Goal: Task Accomplishment & Management: Manage account settings

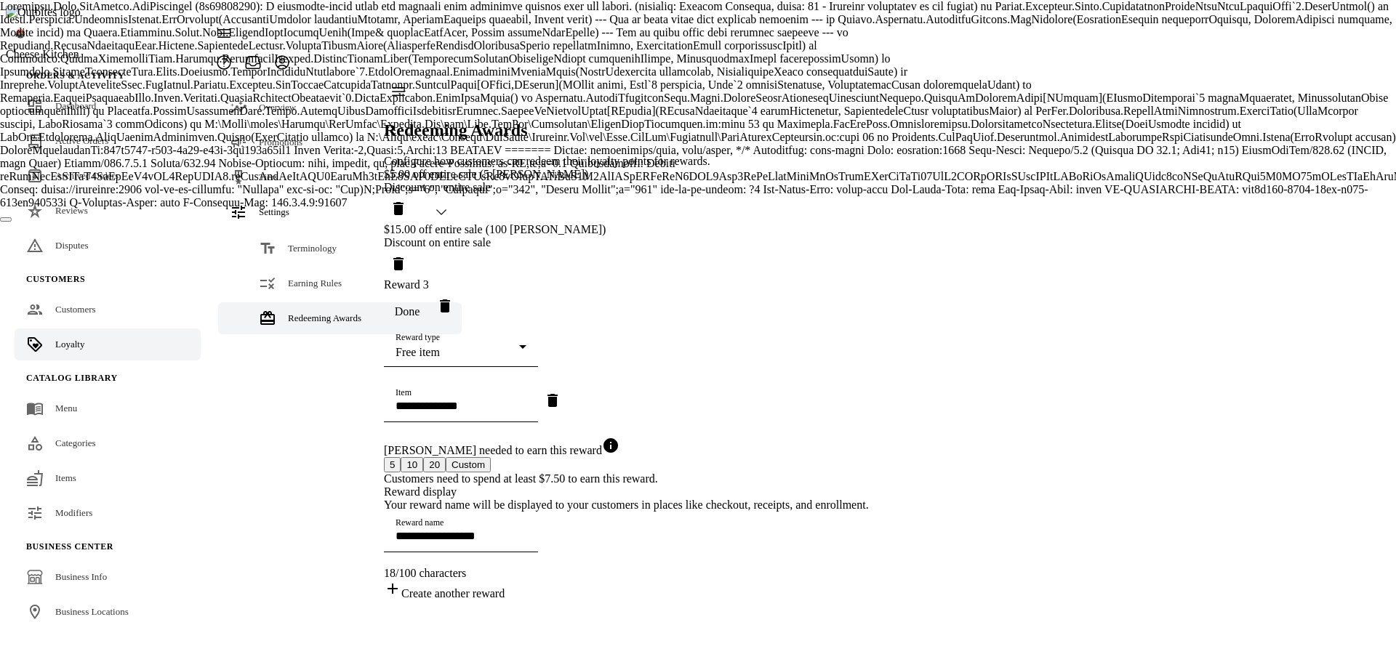
click at [869, 225] on div "**********" at bounding box center [626, 384] width 485 height 432
click at [294, 243] on span "Terminology" at bounding box center [312, 248] width 49 height 11
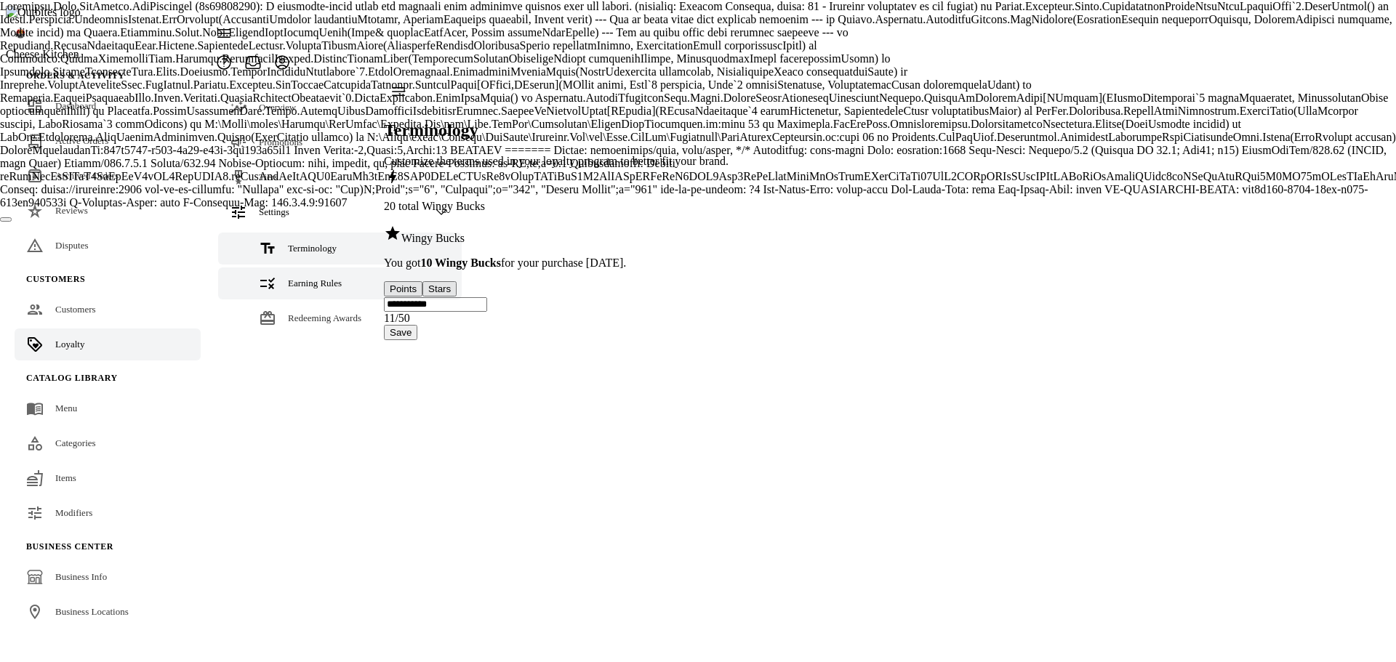
click at [278, 267] on link "Earning Rules" at bounding box center [339, 283] width 243 height 32
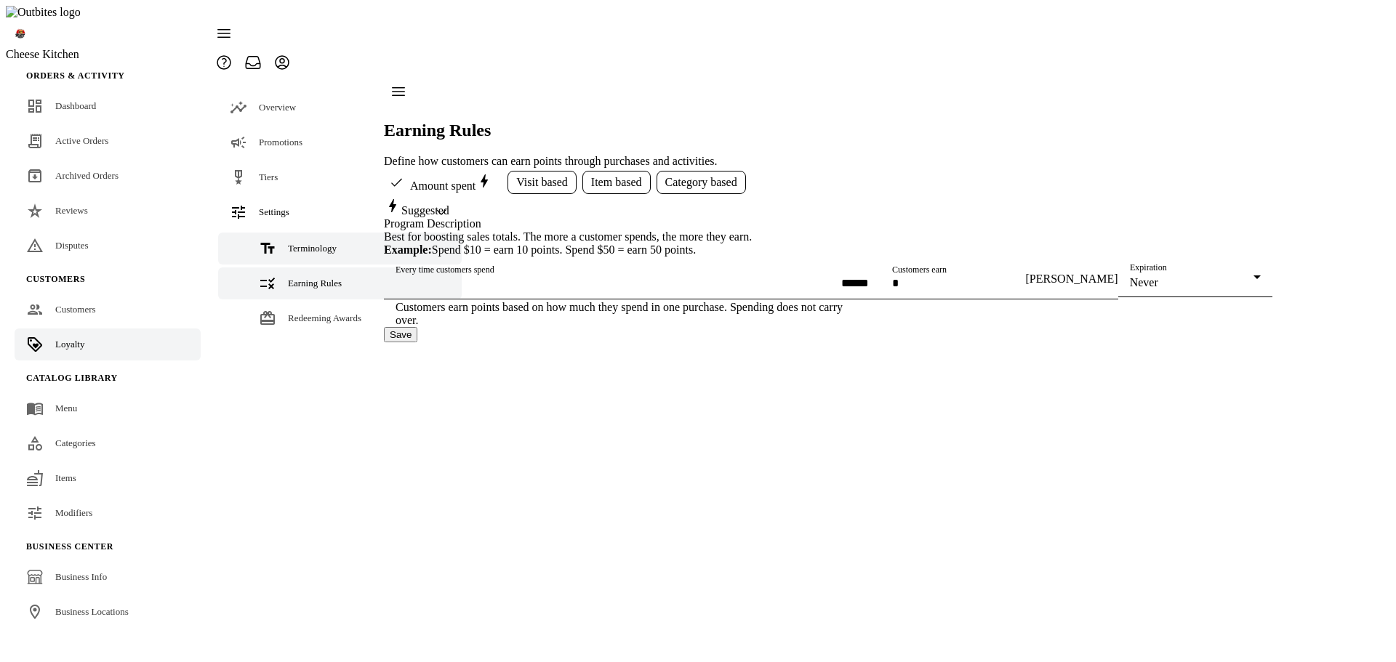
click at [289, 233] on link "Terminology" at bounding box center [339, 249] width 243 height 32
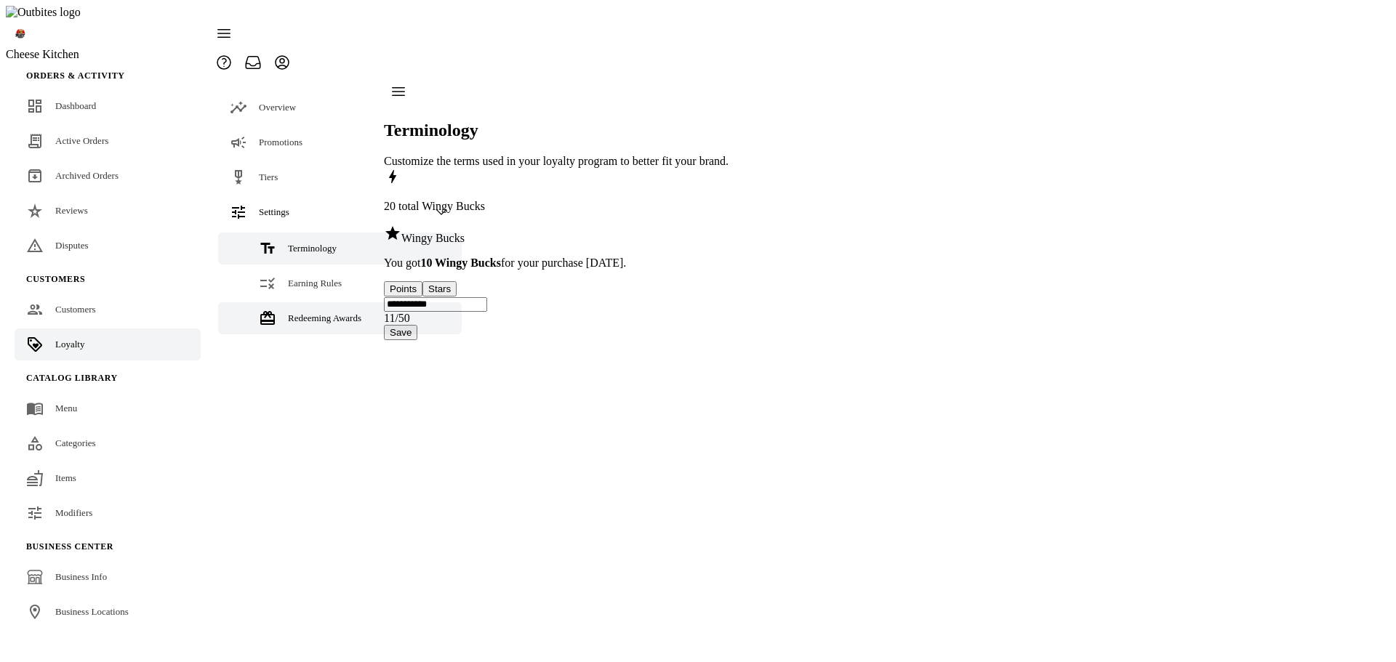
click at [307, 313] on span "Redeeming Awards" at bounding box center [324, 318] width 73 height 11
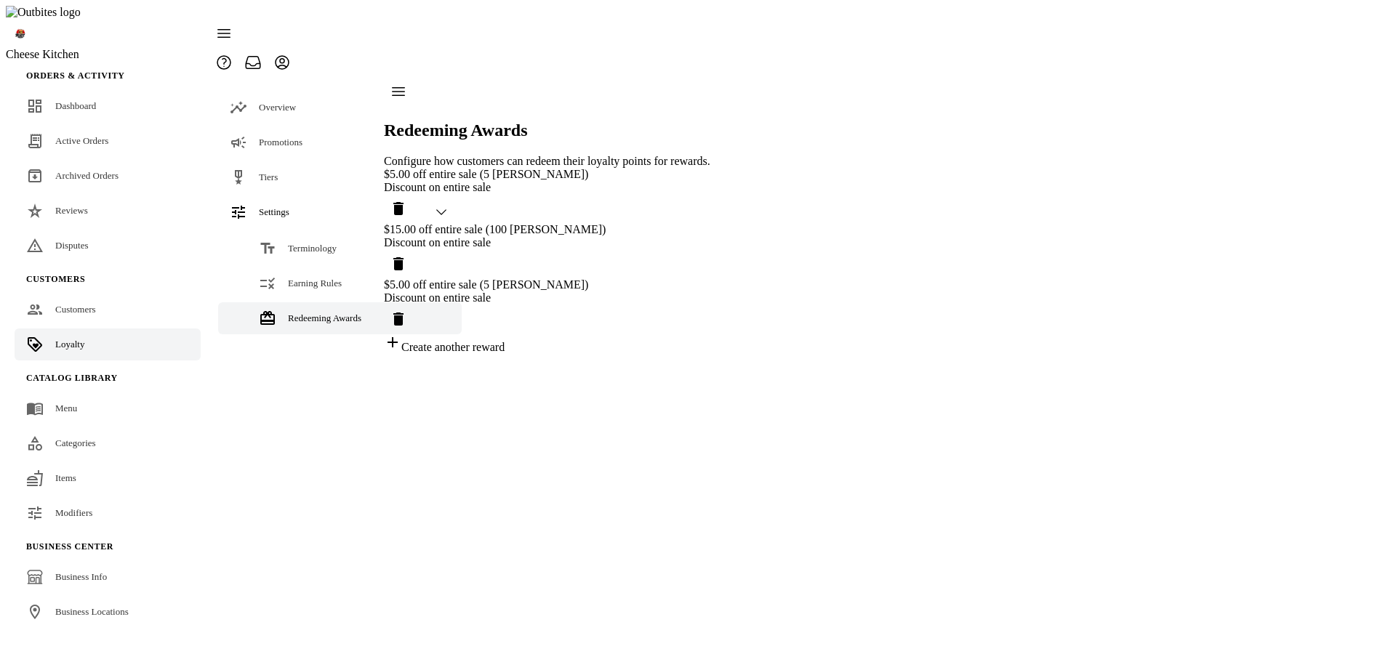
click at [710, 354] on div "Redeeming Awards Configure how customers can redeem their loyalty points for re…" at bounding box center [547, 215] width 326 height 277
click at [710, 267] on div "$5.00 off entire sale (5 Wingy Buck) Discount on entire sale $15.00 off entire …" at bounding box center [547, 261] width 326 height 186
click at [299, 243] on span "Terminology" at bounding box center [312, 248] width 49 height 11
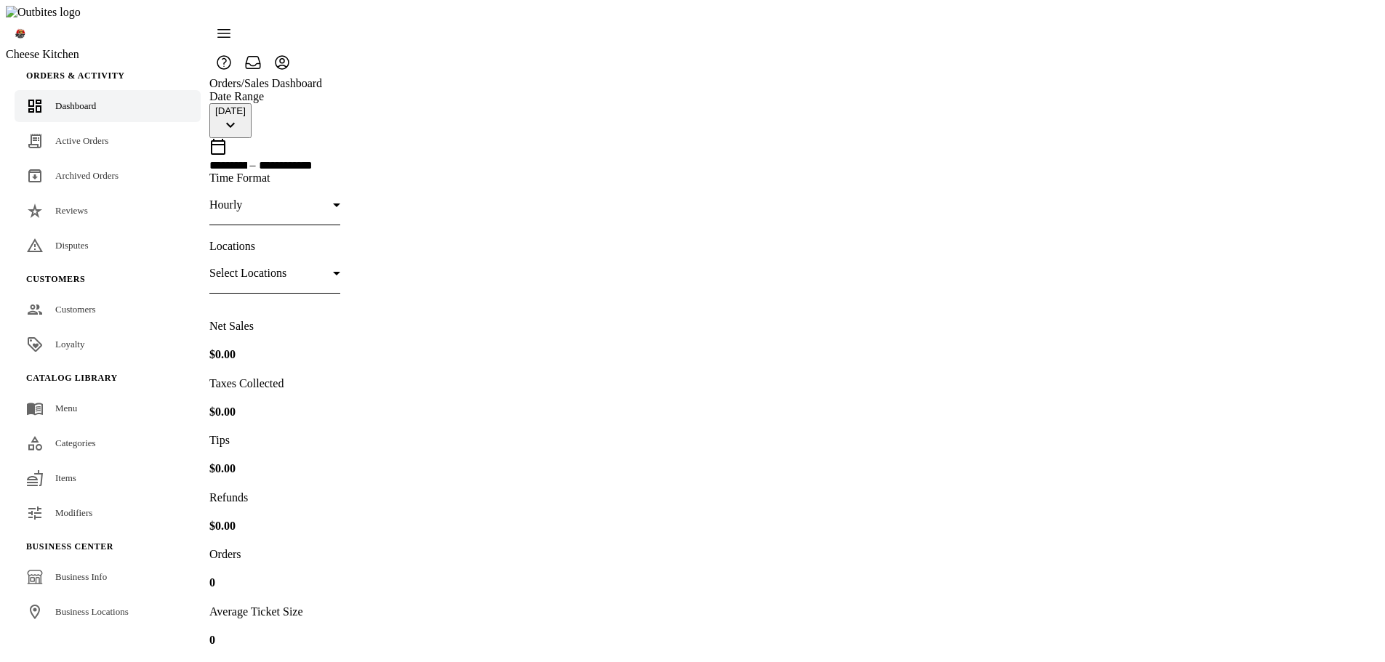
drag, startPoint x: 60, startPoint y: 309, endPoint x: 355, endPoint y: 306, distance: 295.1
click at [60, 329] on link "Loyalty" at bounding box center [108, 345] width 186 height 32
click at [88, 329] on link "Loyalty" at bounding box center [108, 345] width 186 height 32
click at [41, 329] on link "Loyalty" at bounding box center [108, 345] width 186 height 32
click at [73, 337] on div "Loyalty" at bounding box center [69, 344] width 29 height 15
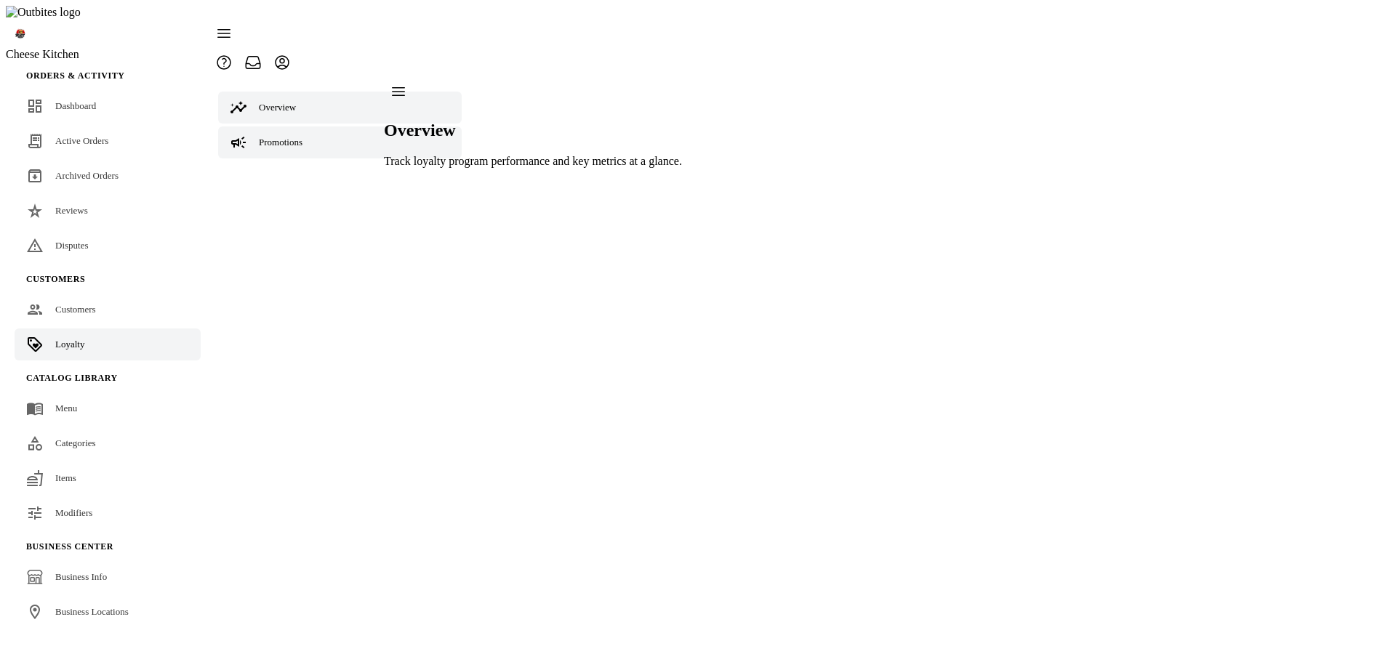
click at [267, 126] on link "Promotions" at bounding box center [339, 142] width 243 height 32
click at [266, 161] on link "Tiers" at bounding box center [339, 177] width 243 height 32
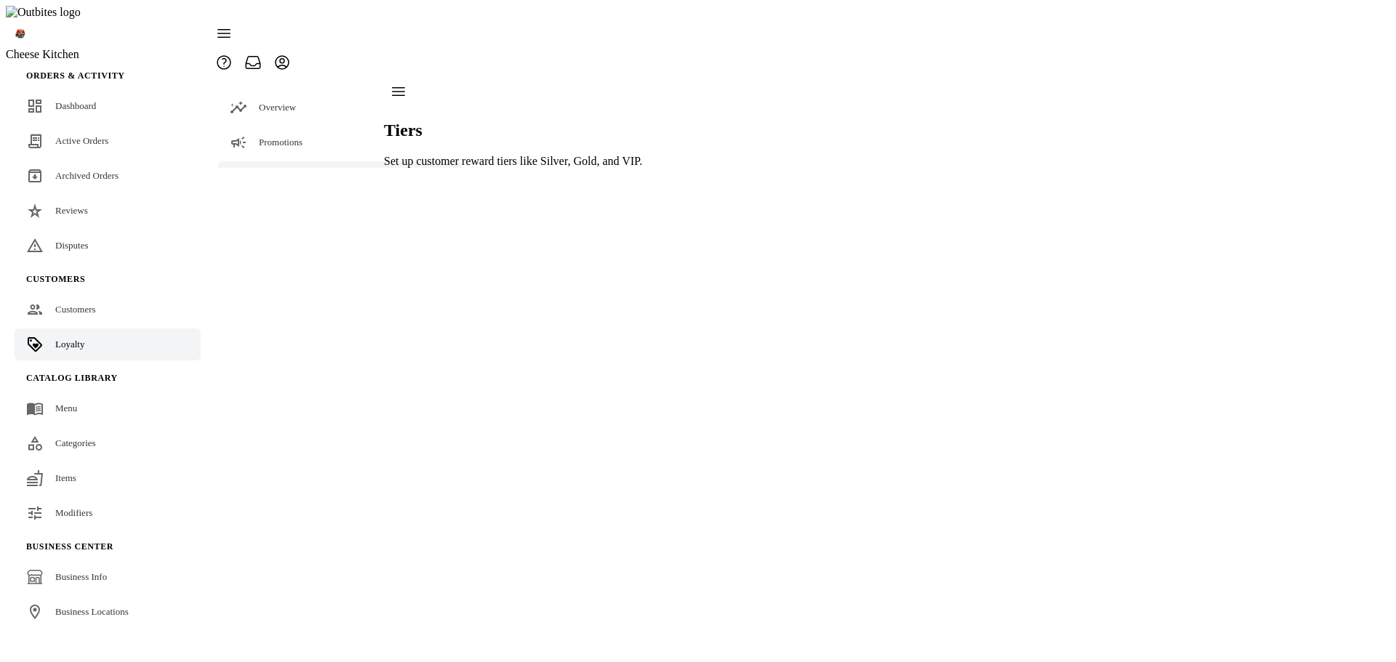
click at [271, 206] on span "Settings" at bounding box center [274, 211] width 31 height 11
click at [279, 233] on link "Terminology" at bounding box center [339, 249] width 243 height 32
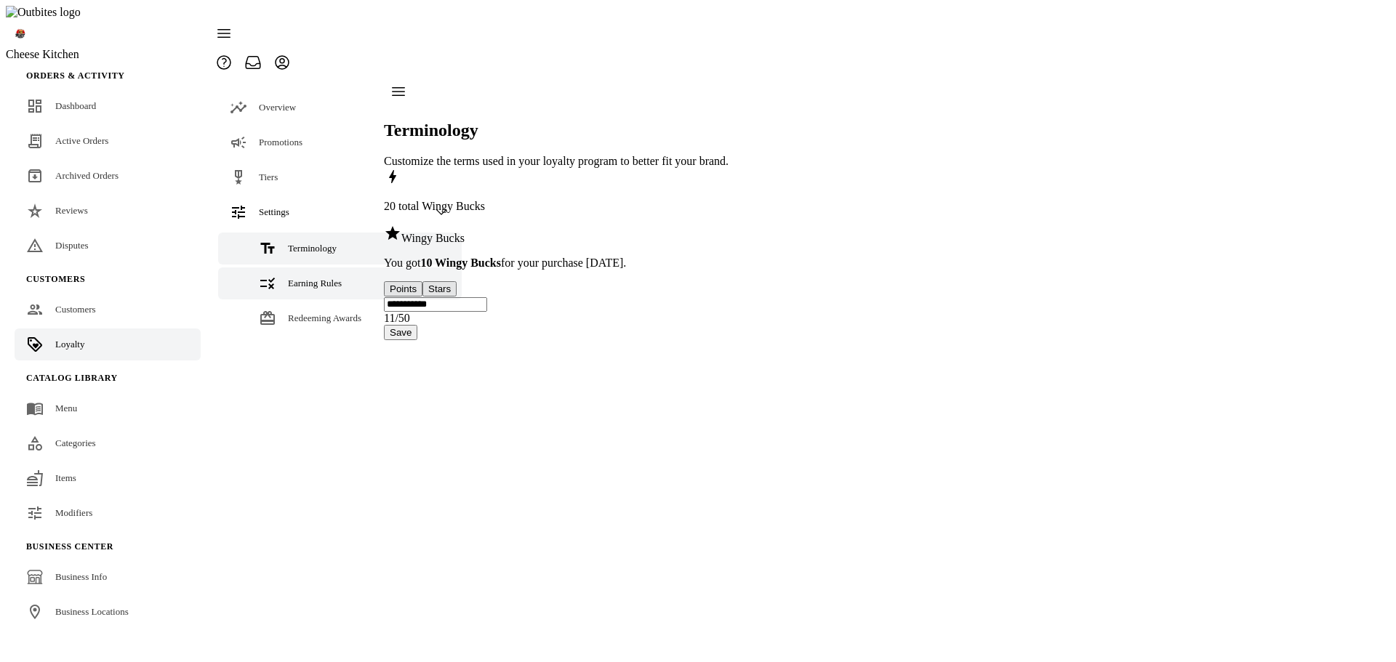
click at [298, 267] on link "Earning Rules" at bounding box center [339, 283] width 243 height 32
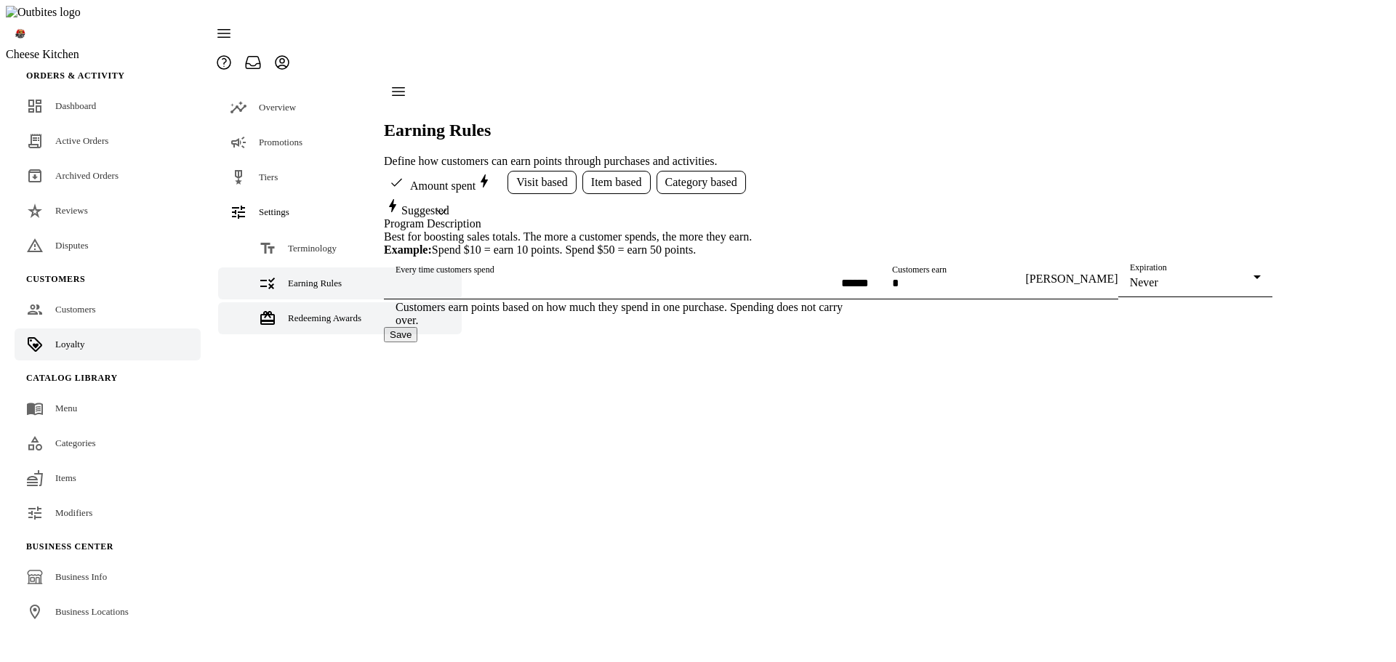
click at [303, 313] on span "Redeeming Awards" at bounding box center [324, 318] width 73 height 11
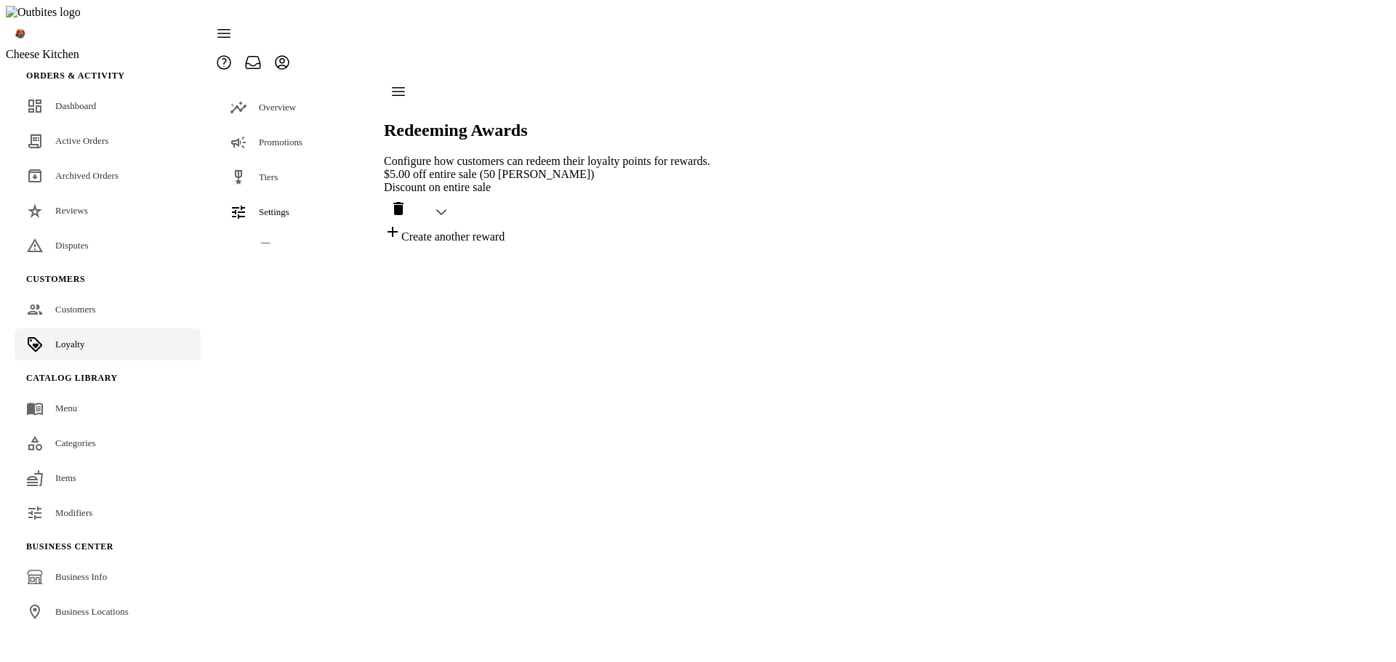
click at [544, 181] on div "Discount on entire sale" at bounding box center [547, 187] width 326 height 13
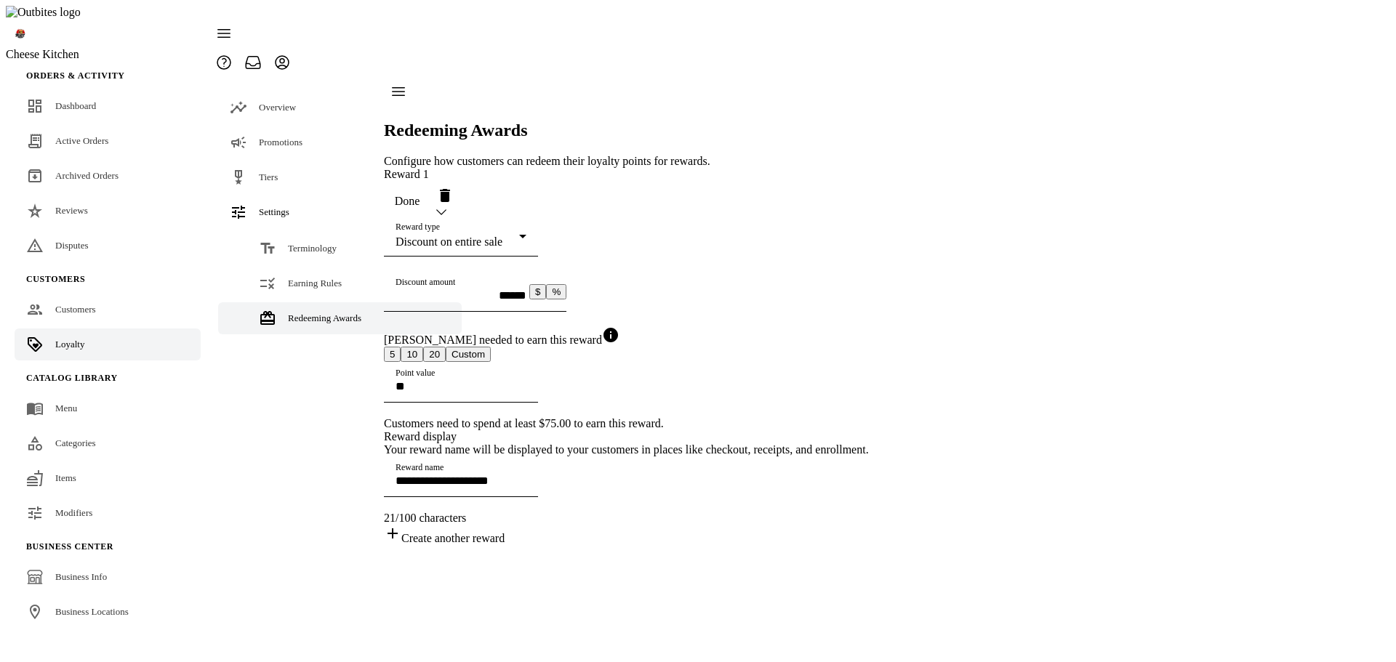
click at [490, 545] on div "Create another reward" at bounding box center [626, 535] width 485 height 20
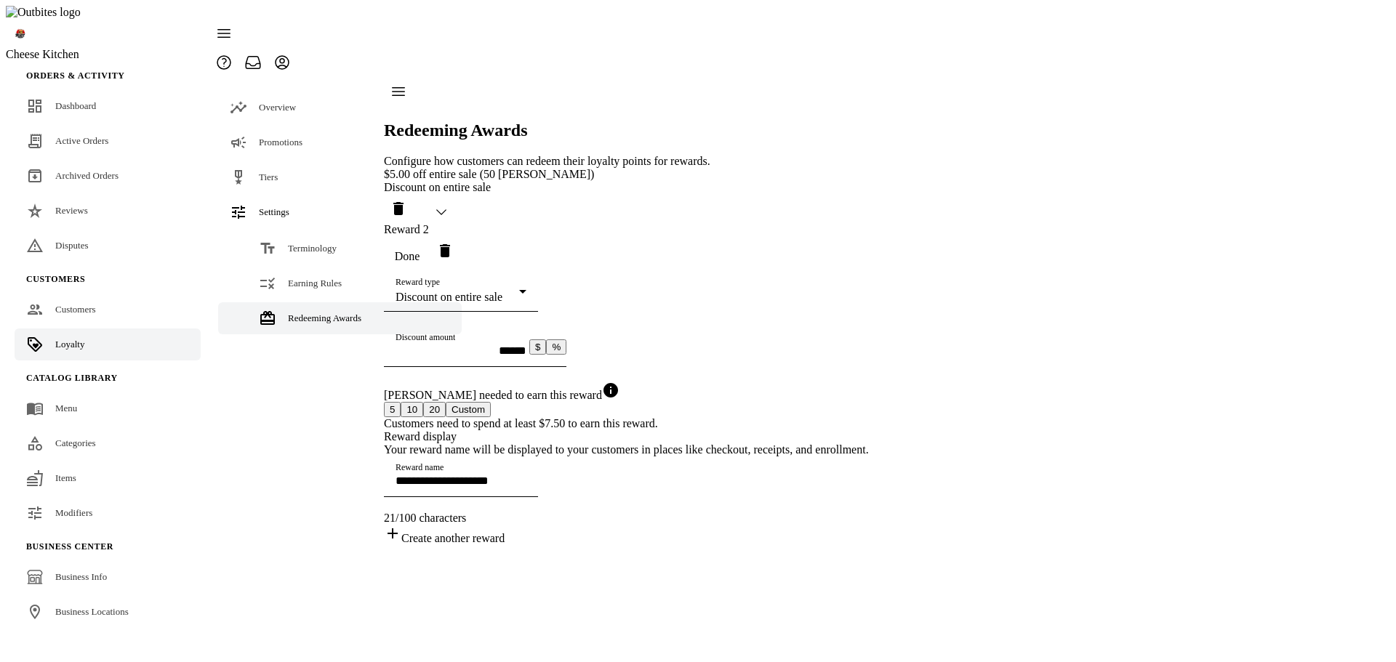
click at [519, 291] on div "Discount on entire sale" at bounding box center [457, 297] width 124 height 13
click at [448, 417] on span "Free item" at bounding box center [436, 412] width 44 height 13
click at [486, 345] on input "Item" at bounding box center [460, 351] width 131 height 12
click at [482, 408] on mat-option "Coke" at bounding box center [581, 411] width 359 height 35
type input "**********"
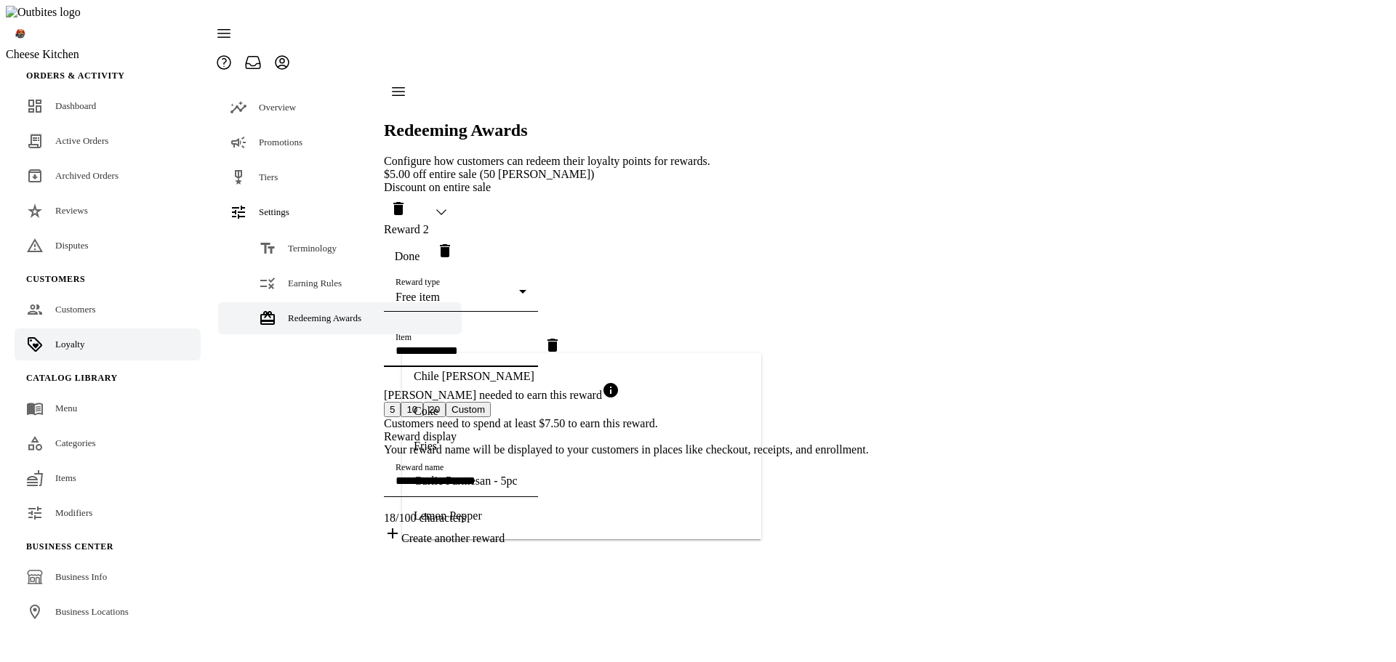
type input "****"
click at [400, 408] on button "5" at bounding box center [392, 409] width 17 height 15
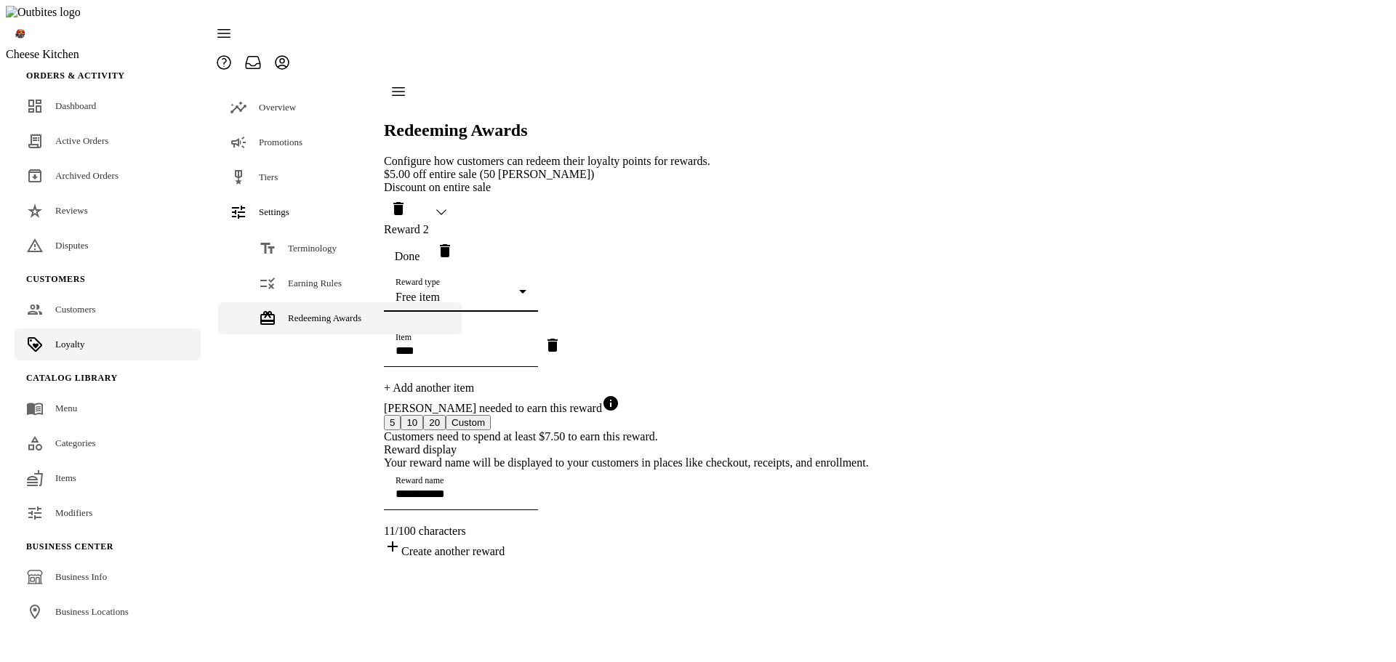
click at [497, 291] on div "Free item" at bounding box center [457, 297] width 124 height 13
click at [463, 348] on span "Discount on item in specific categories" at bounding box center [504, 343] width 181 height 13
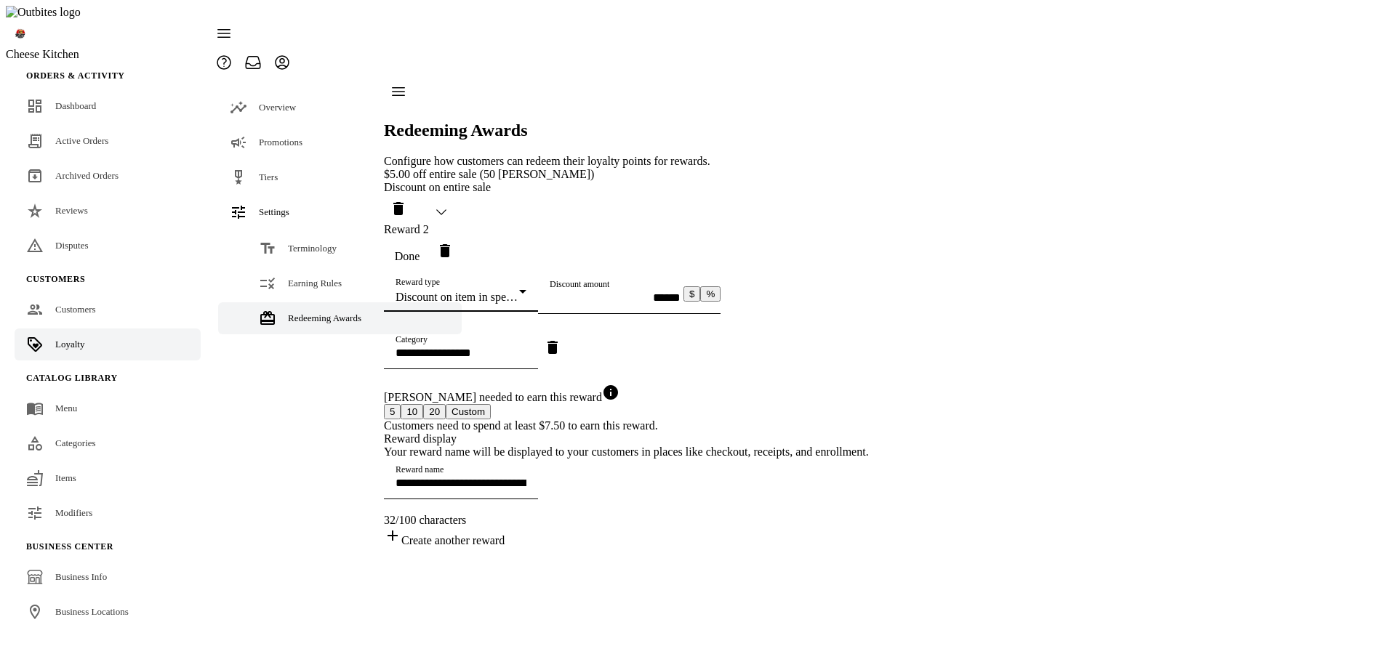
click at [549, 304] on input "Discount amount" at bounding box center [614, 297] width 131 height 12
drag, startPoint x: 778, startPoint y: 332, endPoint x: 756, endPoint y: 332, distance: 22.5
click at [720, 302] on button "%" at bounding box center [710, 293] width 20 height 15
click at [573, 304] on input "Discount amount" at bounding box center [614, 297] width 131 height 12
type input "**********"
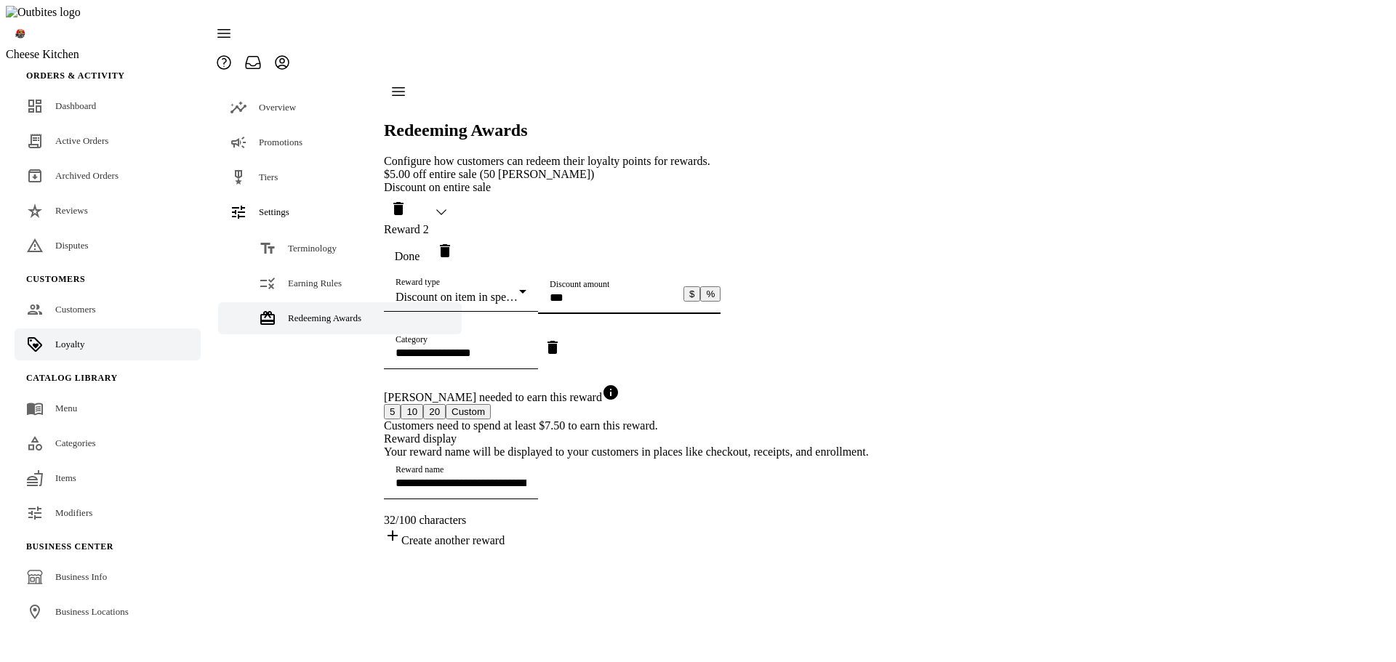
type input "*"
type input "**********"
type input "**"
click at [526, 359] on input "Category" at bounding box center [460, 353] width 131 height 12
click at [530, 443] on mat-option "Donuts" at bounding box center [581, 444] width 359 height 35
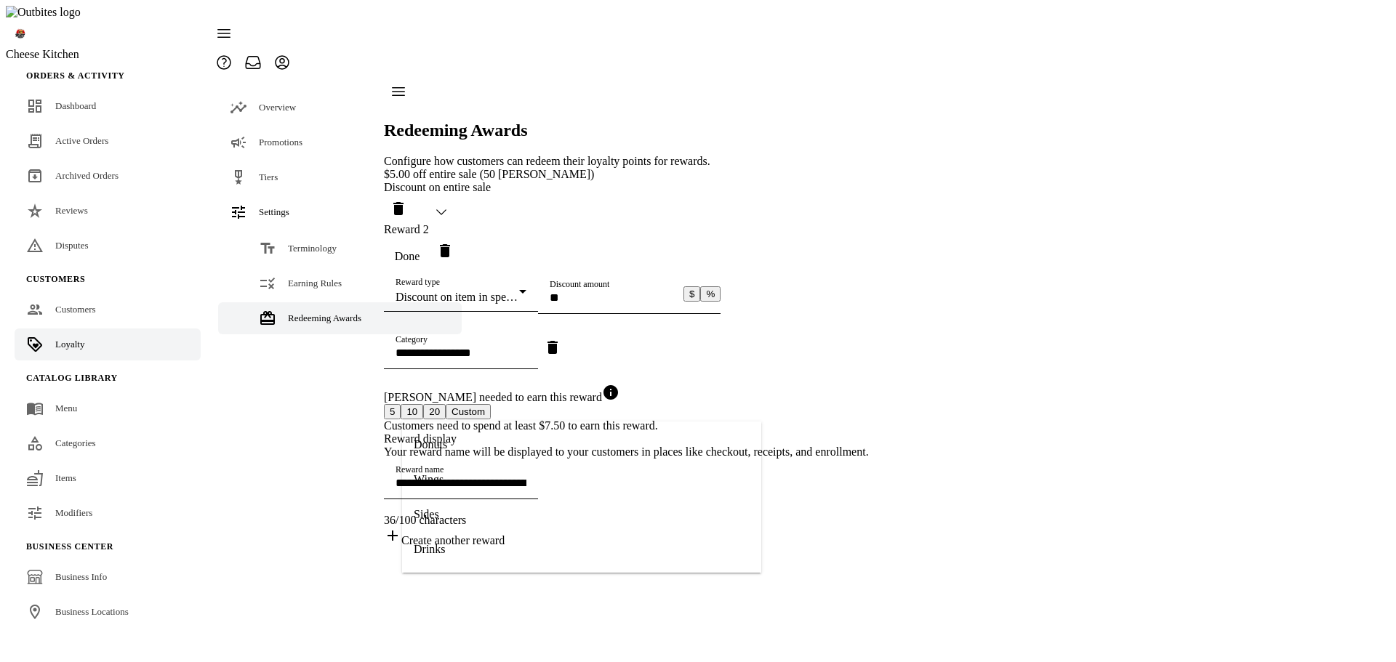
type input "**********"
type input "******"
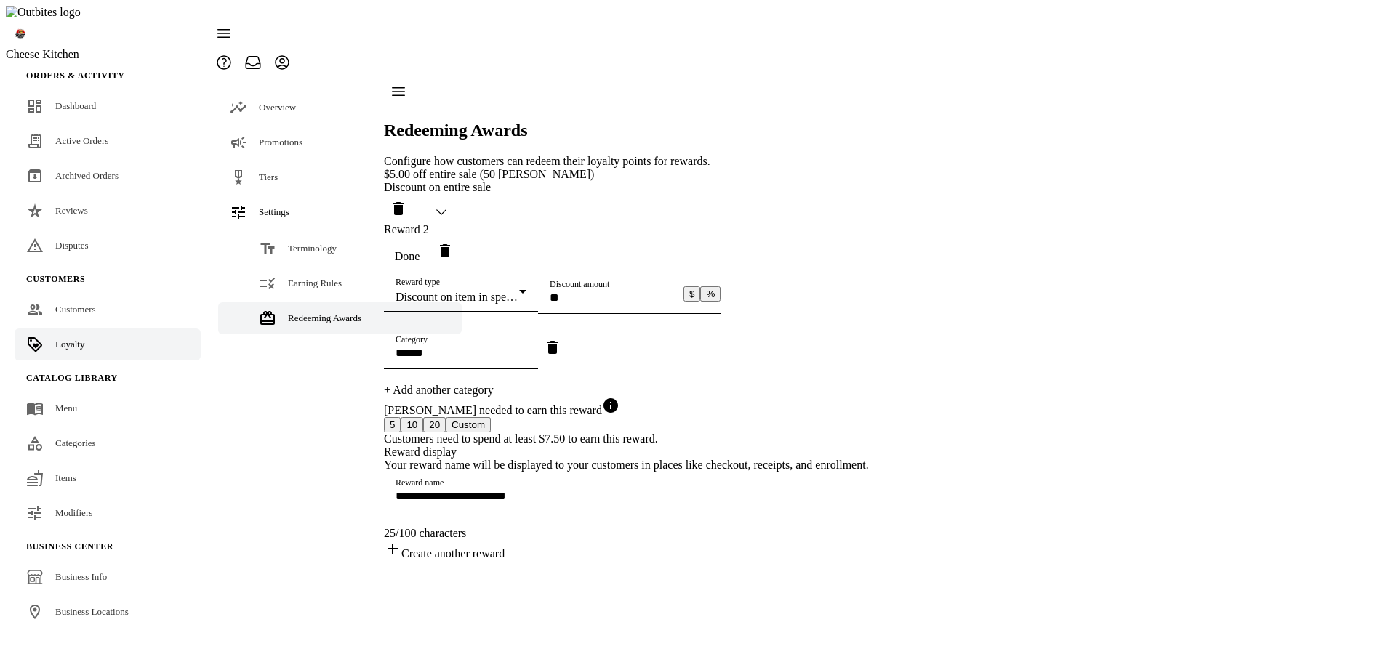
scroll to position [60, 0]
click at [420, 250] on span "Done" at bounding box center [407, 256] width 25 height 13
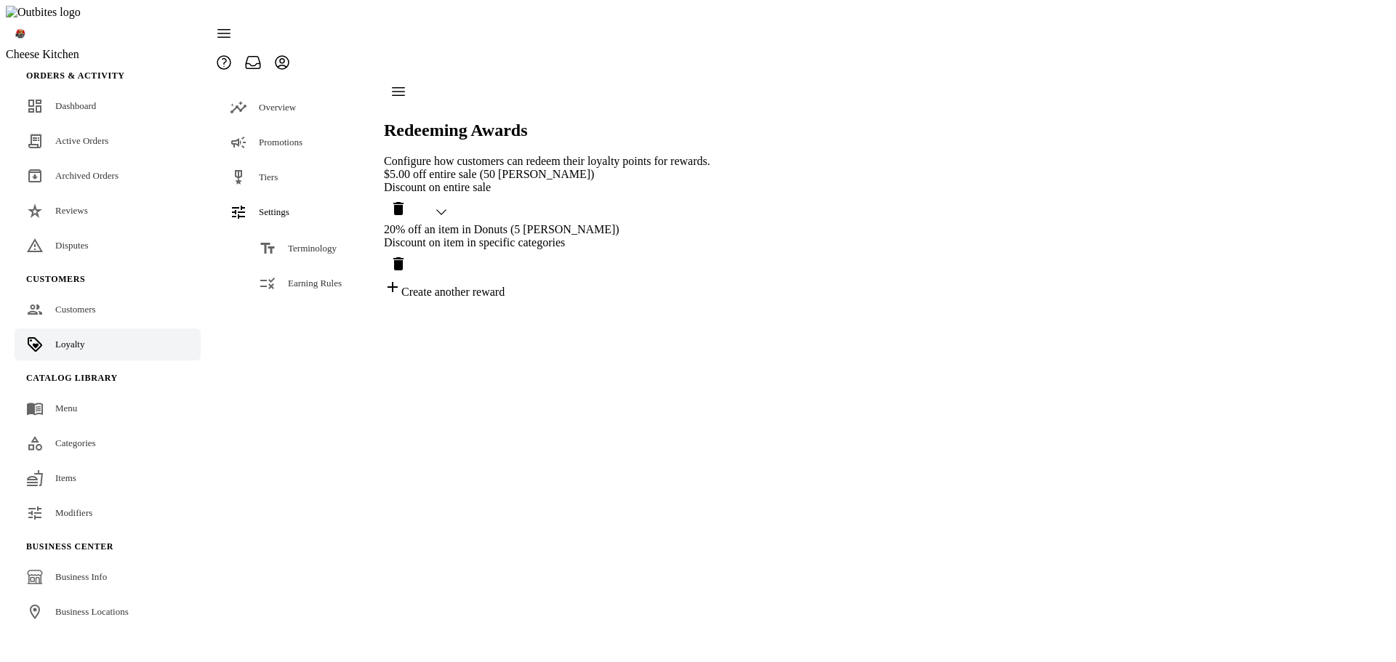
click at [500, 278] on div "Create another reward" at bounding box center [547, 288] width 326 height 20
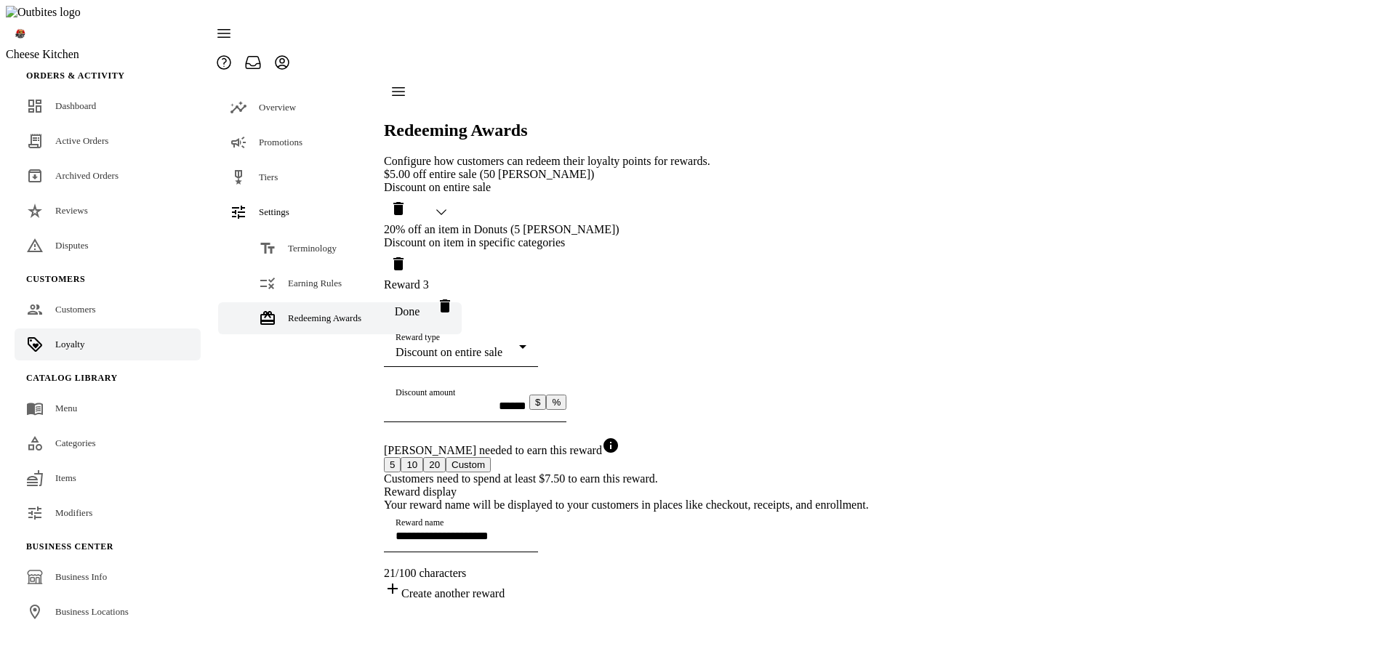
click at [420, 305] on span "Done" at bounding box center [407, 311] width 25 height 13
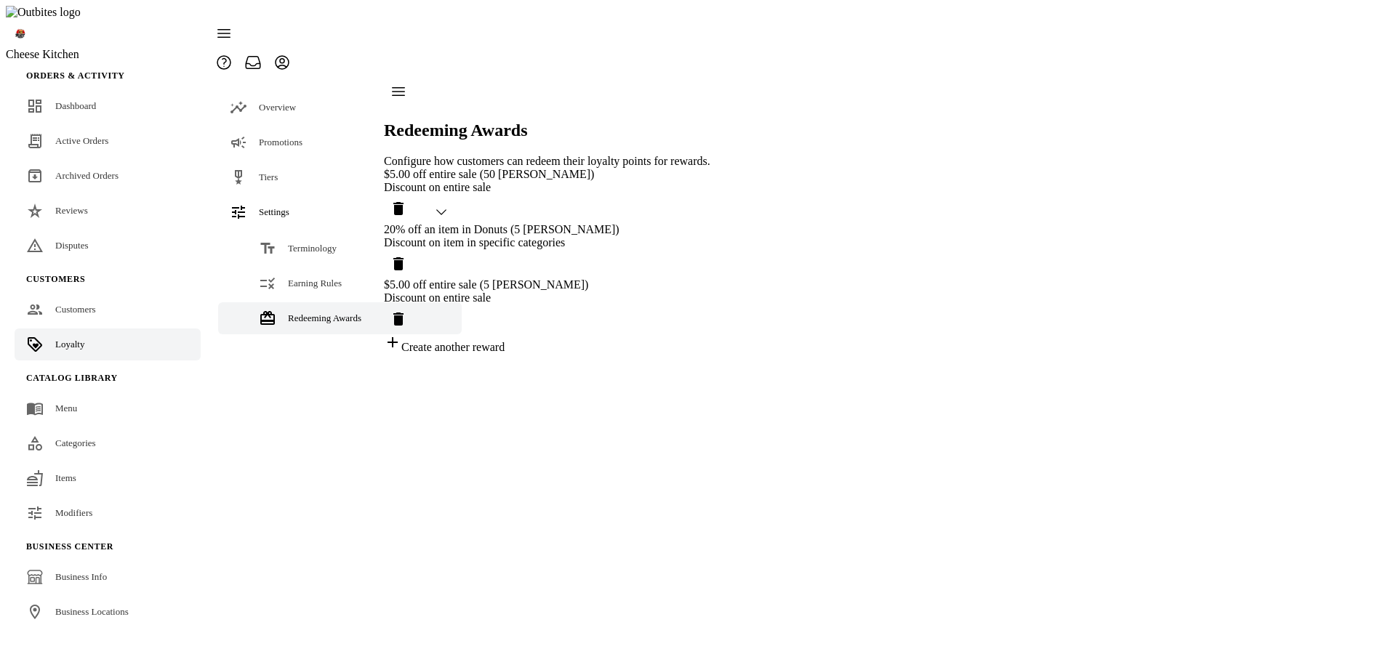
click at [403, 313] on icon "Delete reward" at bounding box center [398, 319] width 10 height 13
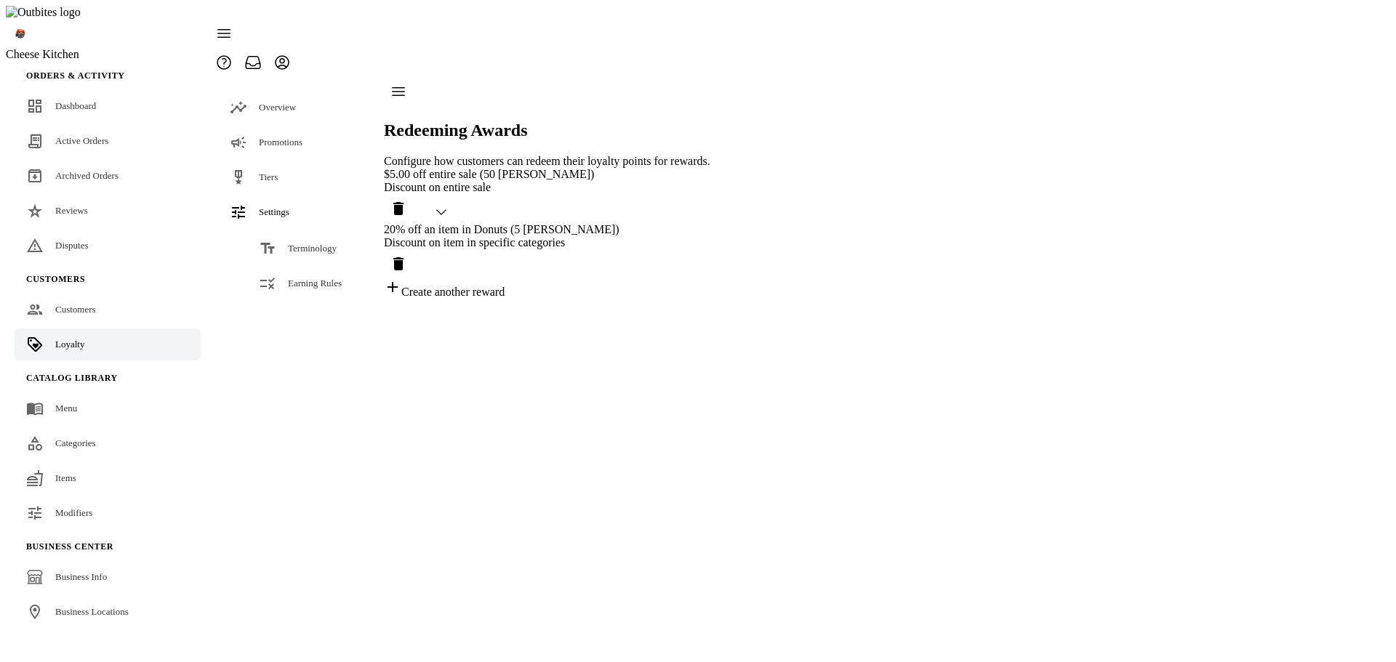
click at [407, 255] on icon "Delete reward" at bounding box center [398, 263] width 17 height 17
click at [710, 243] on div "Redeeming Awards Configure how customers can redeem their loyalty points for re…" at bounding box center [547, 160] width 326 height 166
drag, startPoint x: 785, startPoint y: 145, endPoint x: 873, endPoint y: 222, distance: 116.9
click at [403, 202] on icon "Delete reward" at bounding box center [398, 208] width 10 height 13
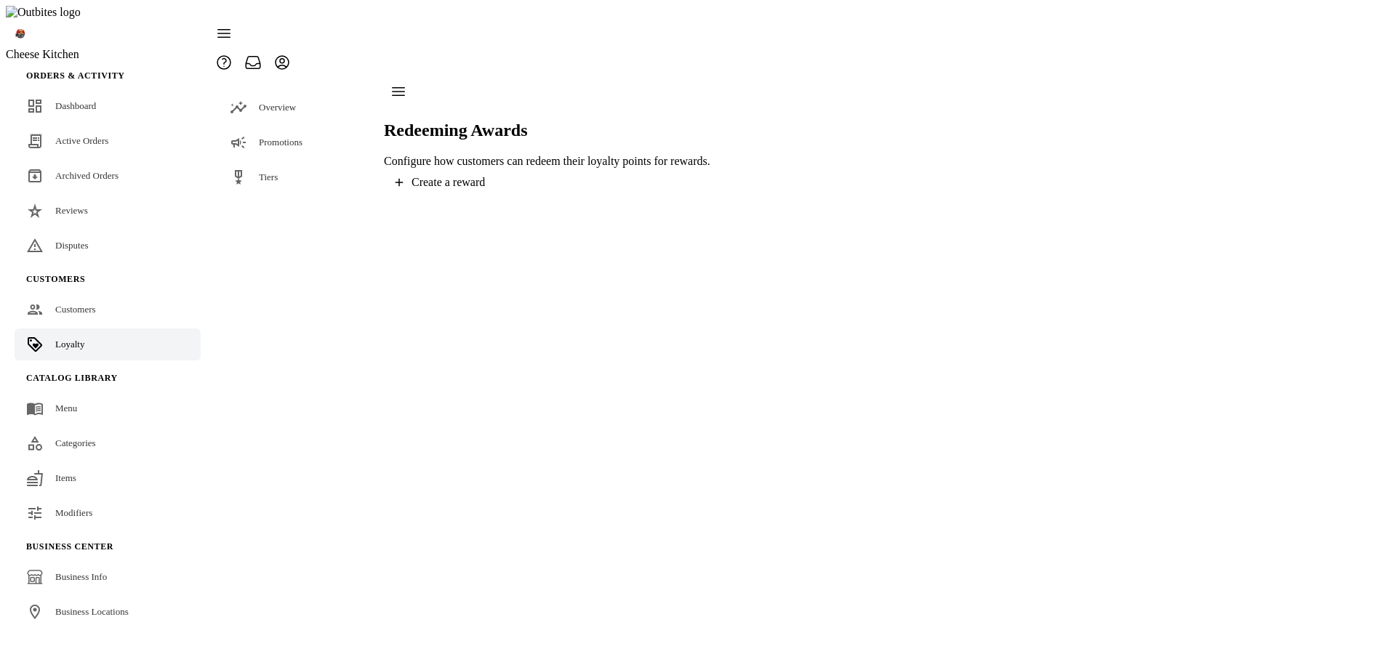
click at [516, 183] on div "Redeeming Awards Configure how customers can redeem their loyalty points for re…" at bounding box center [547, 137] width 326 height 120
click at [570, 181] on div "Discount on entire sale" at bounding box center [547, 187] width 326 height 13
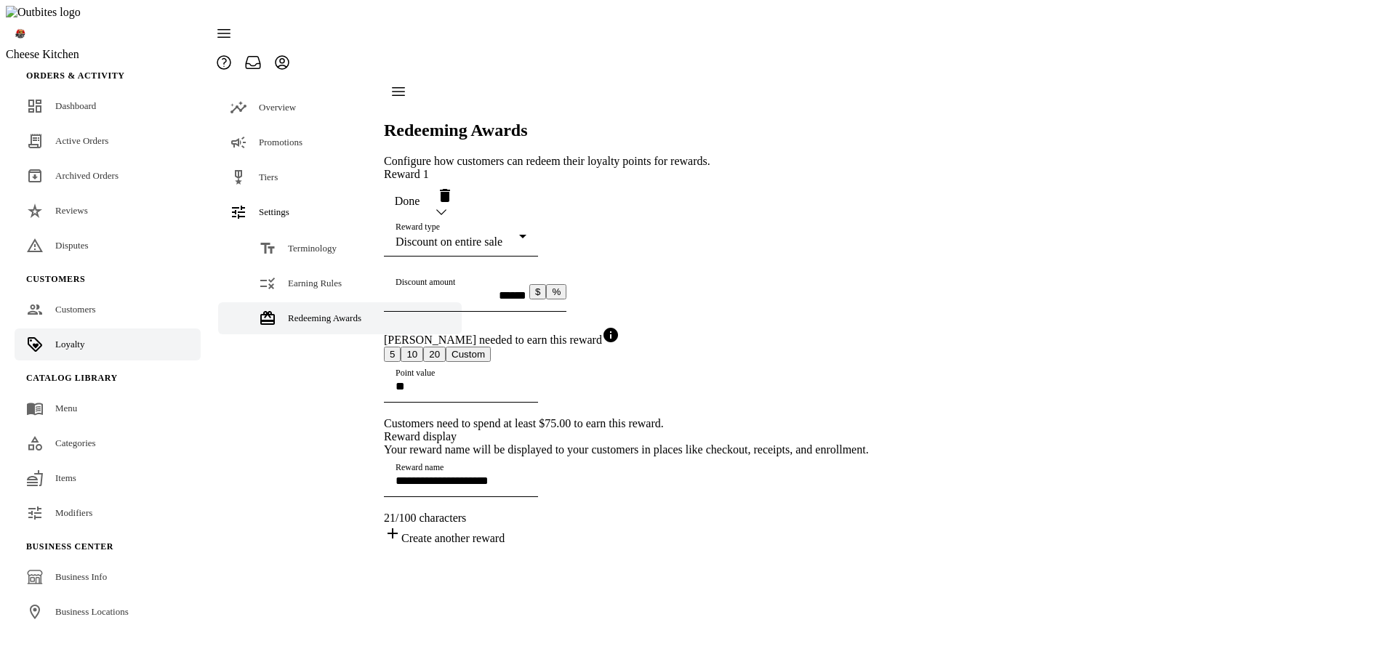
click at [420, 195] on span "Done" at bounding box center [407, 201] width 25 height 13
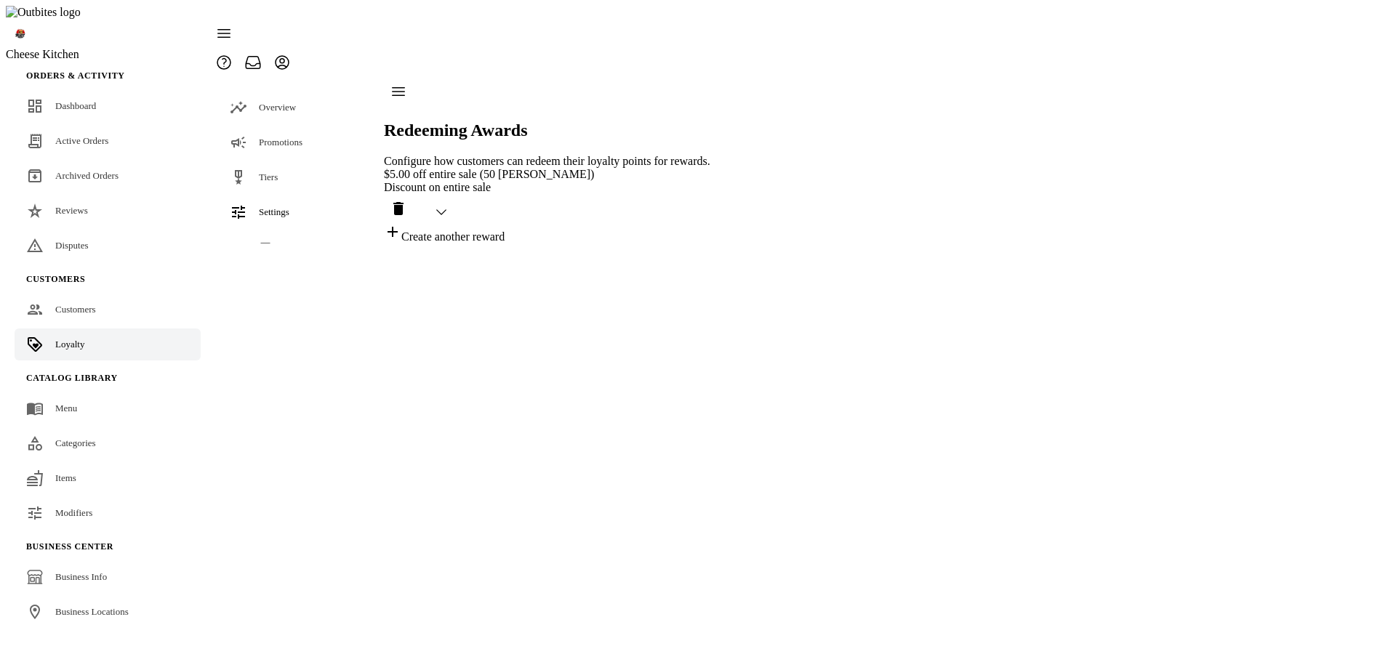
click at [648, 181] on div "Discount on entire sale" at bounding box center [547, 187] width 326 height 13
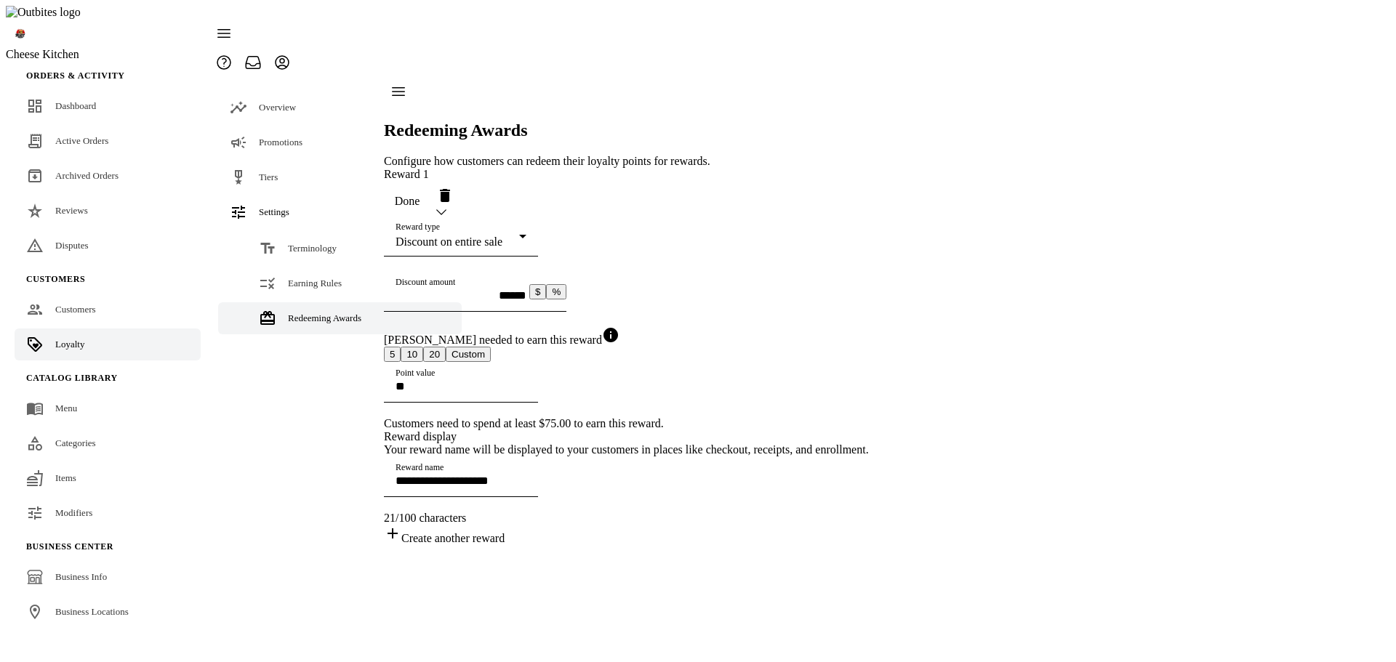
click at [420, 195] on span "Done" at bounding box center [407, 201] width 25 height 13
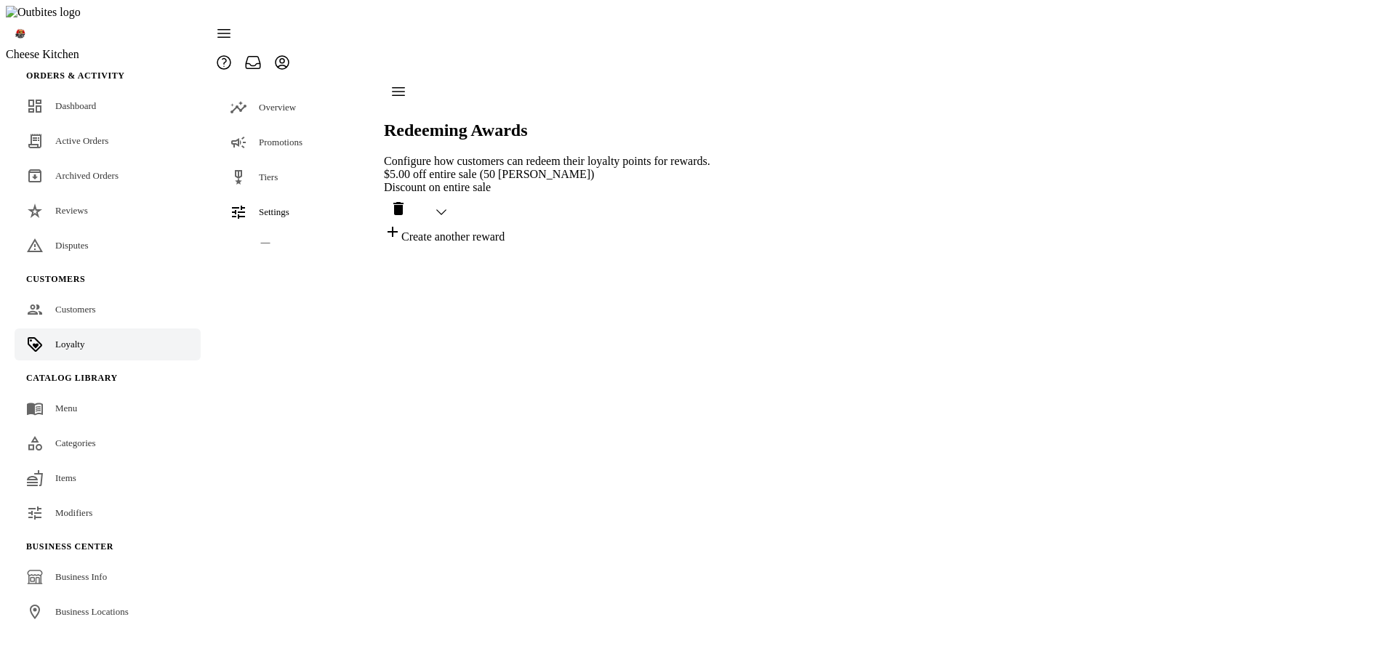
click at [615, 181] on div "Discount on entire sale" at bounding box center [547, 187] width 326 height 13
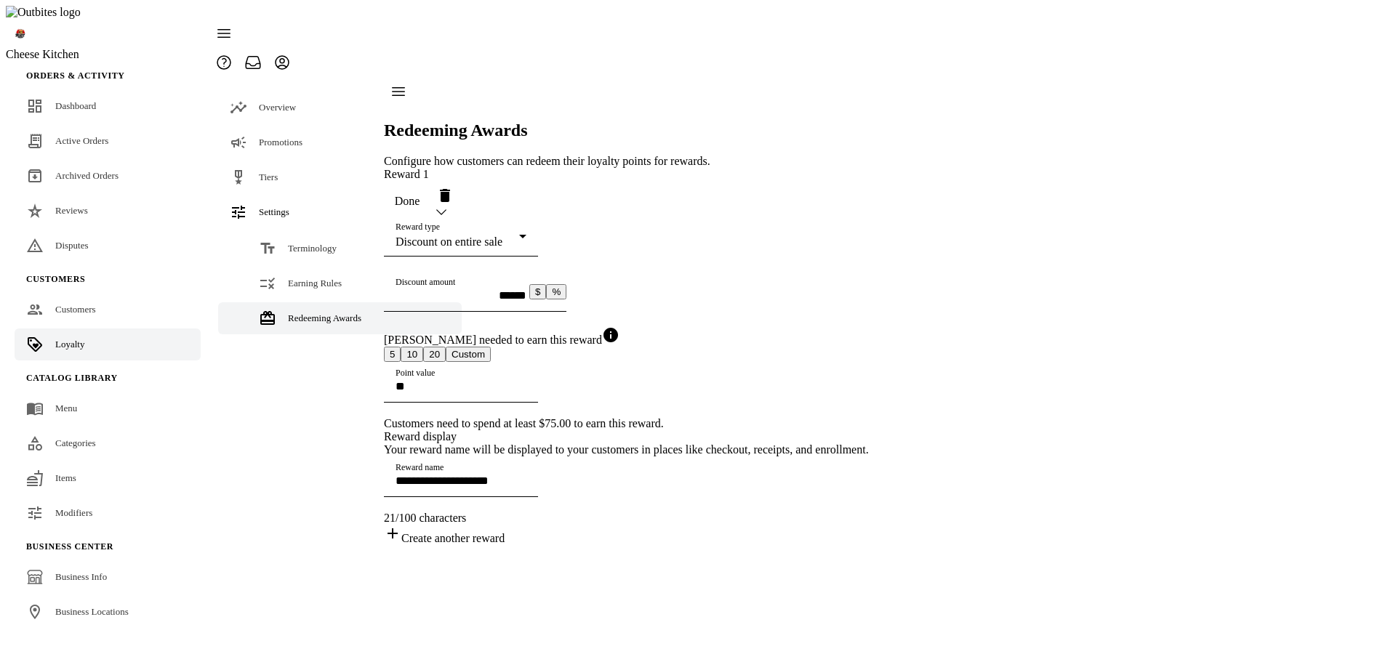
click at [420, 195] on span "Done" at bounding box center [407, 201] width 25 height 13
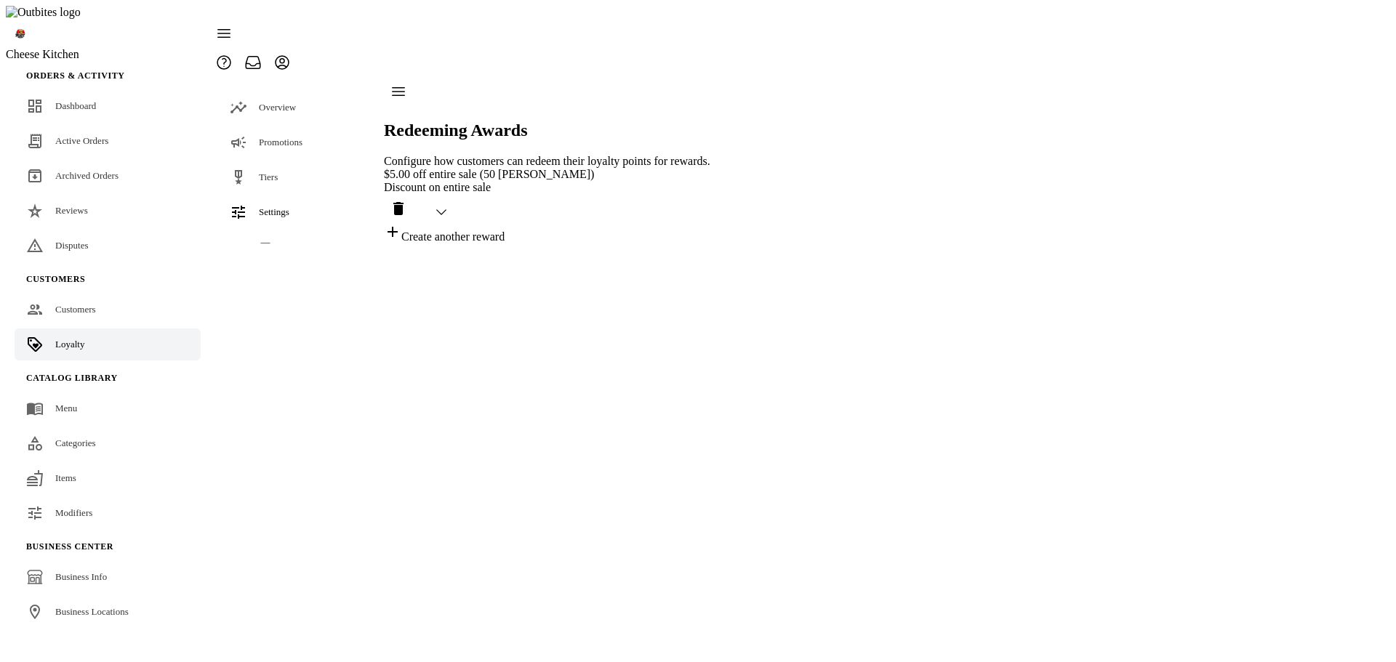
click at [486, 223] on div "Create another reward" at bounding box center [547, 233] width 326 height 20
click at [616, 181] on div "Discount on entire sale" at bounding box center [547, 187] width 326 height 13
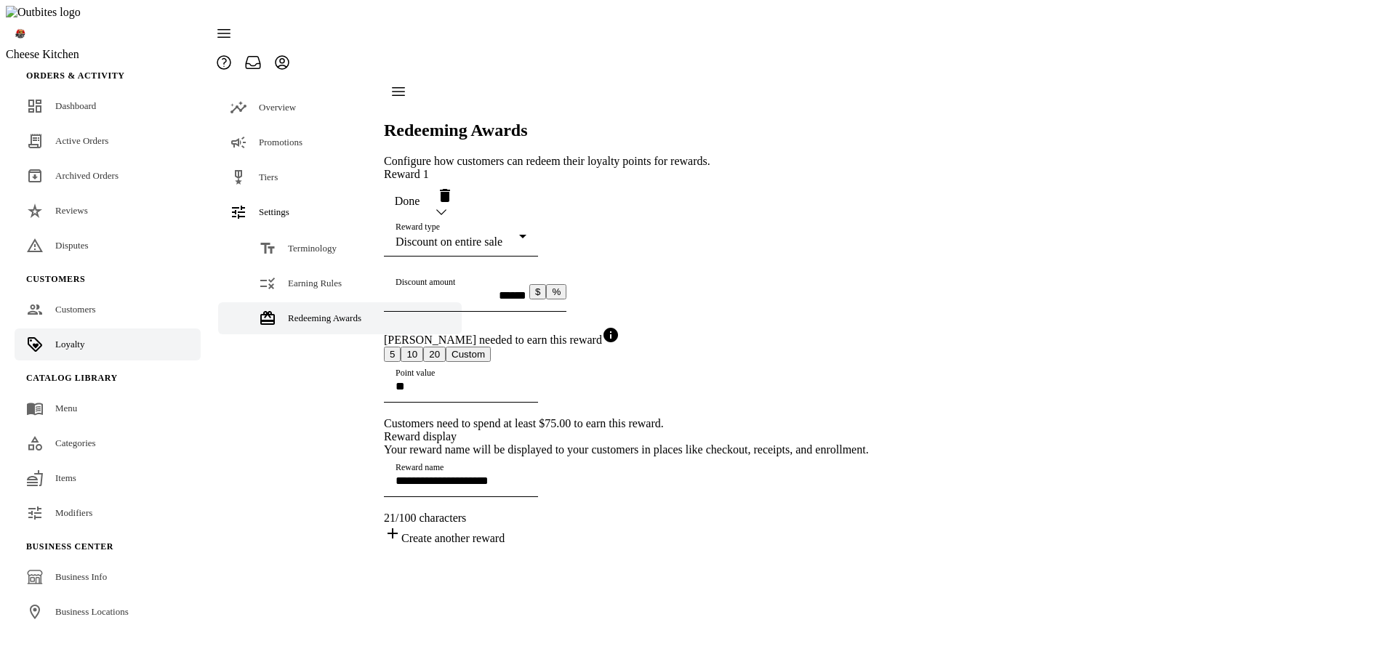
click at [420, 195] on span "Done" at bounding box center [407, 201] width 25 height 13
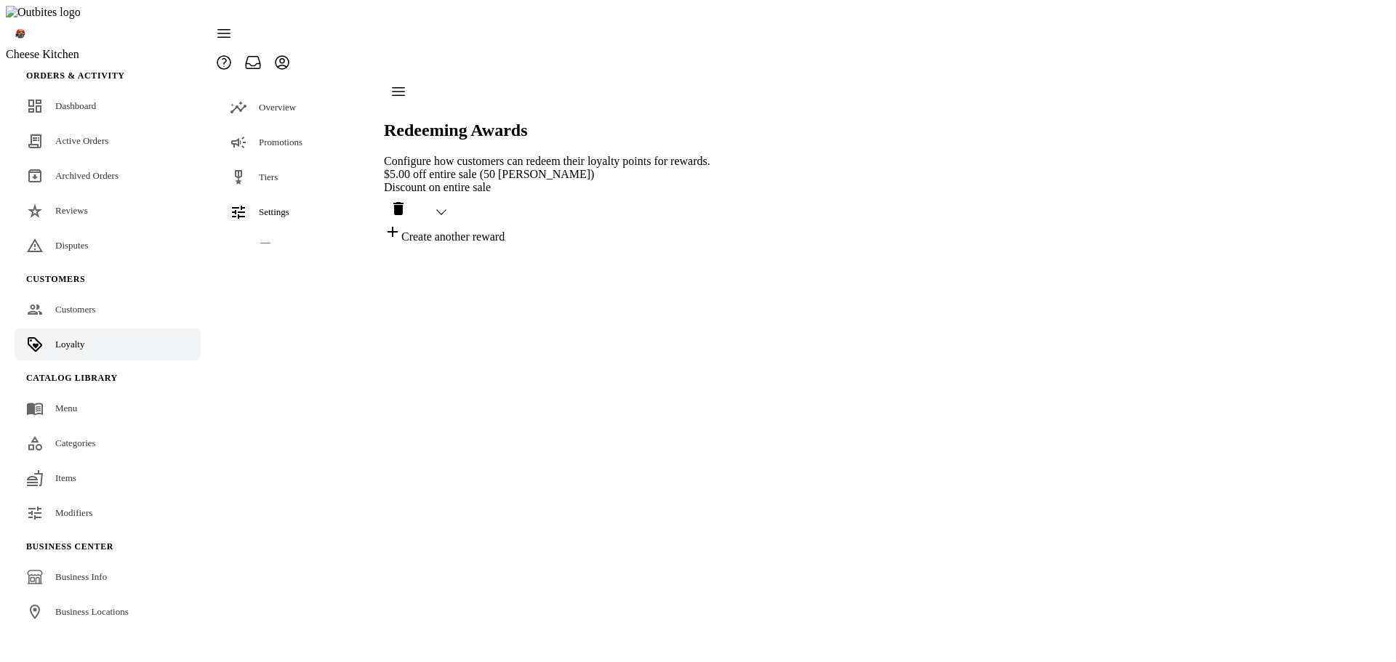
click at [624, 168] on div "$5.00 off entire sale (50 Wingy Buck)" at bounding box center [547, 174] width 326 height 13
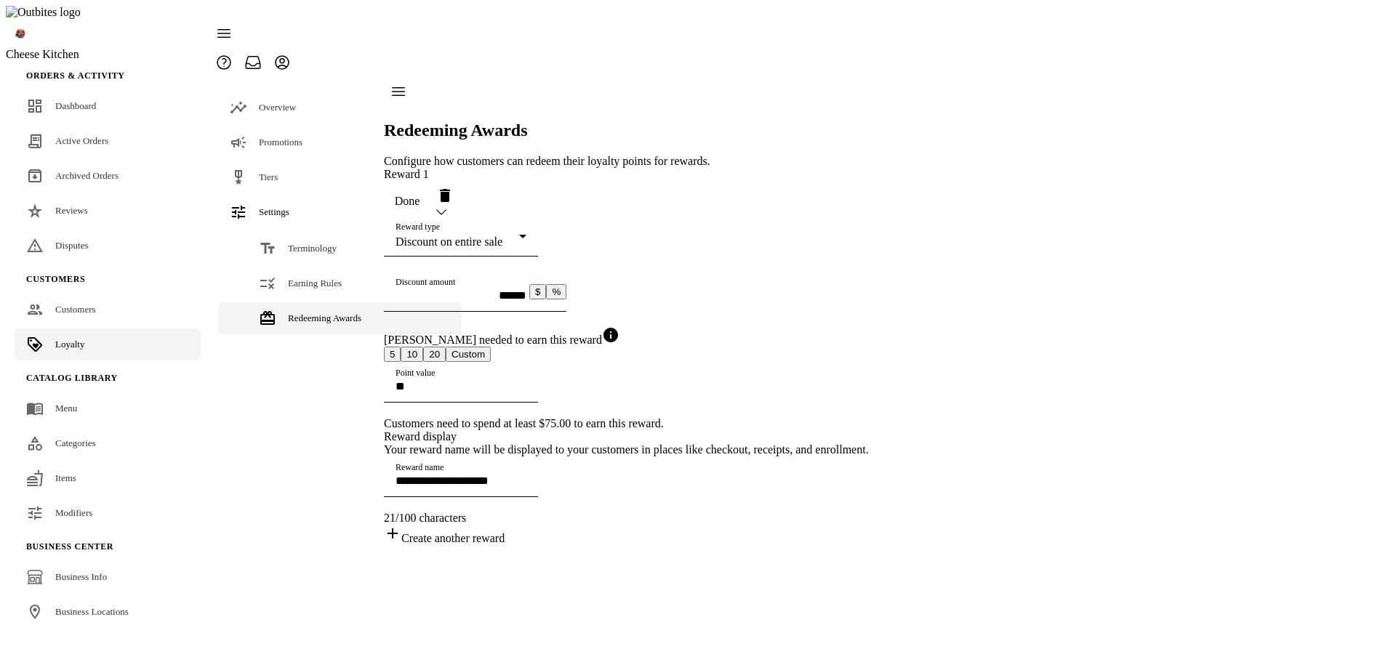
click at [420, 195] on span "Done" at bounding box center [407, 201] width 25 height 13
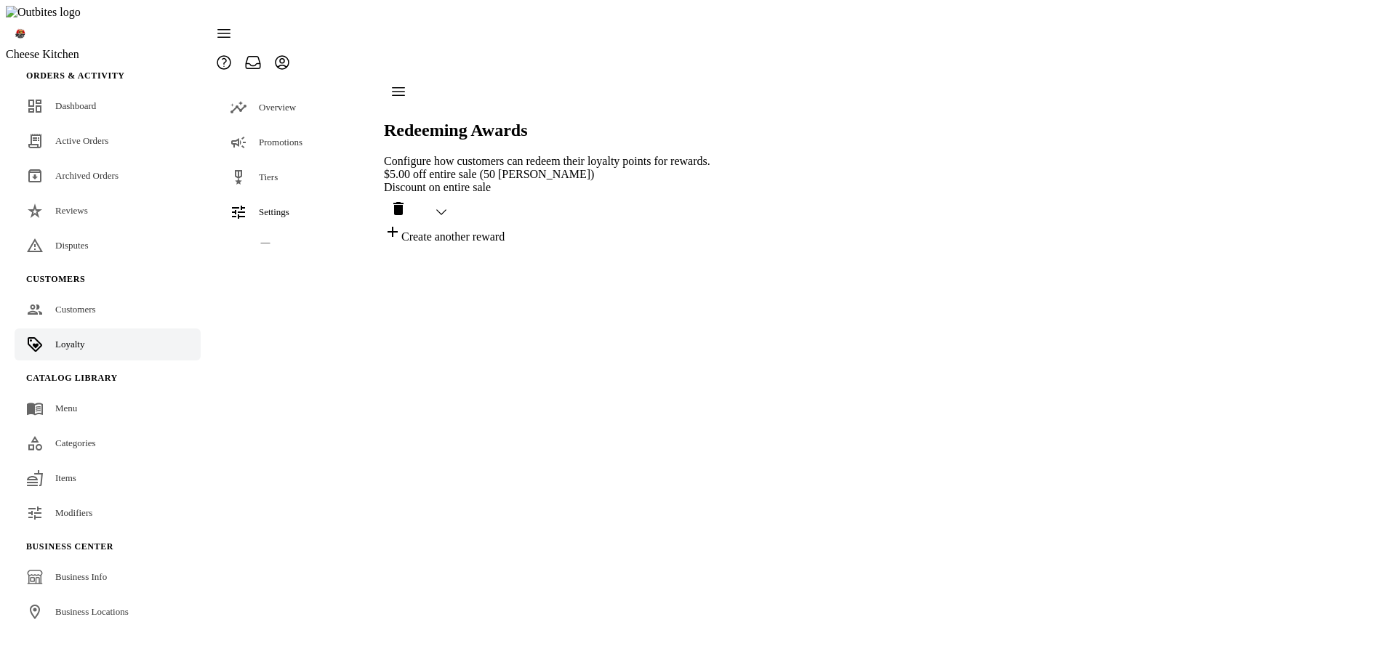
click at [600, 168] on div "$5.00 off entire sale (50 Wingy Buck) Discount on entire sale" at bounding box center [547, 195] width 326 height 55
click at [644, 168] on div "$5.00 off entire sale (50 Wingy Buck)" at bounding box center [547, 174] width 326 height 13
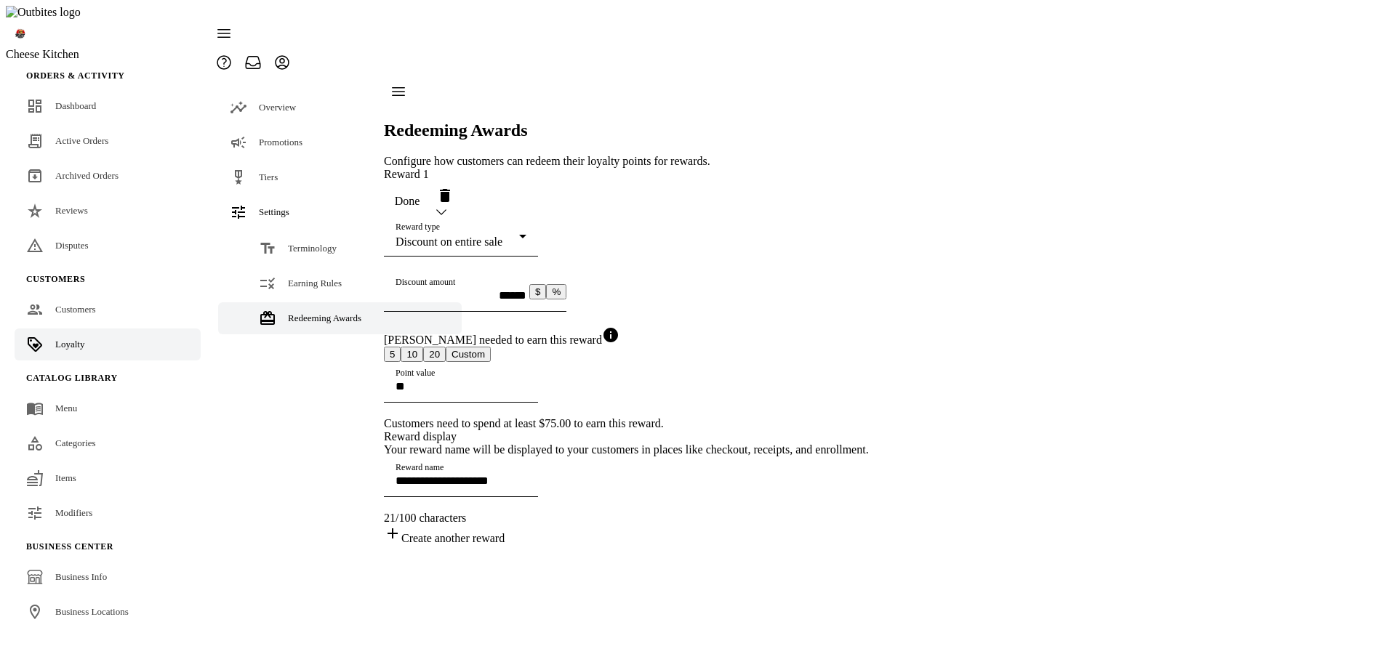
click at [420, 195] on span "Done" at bounding box center [407, 201] width 25 height 13
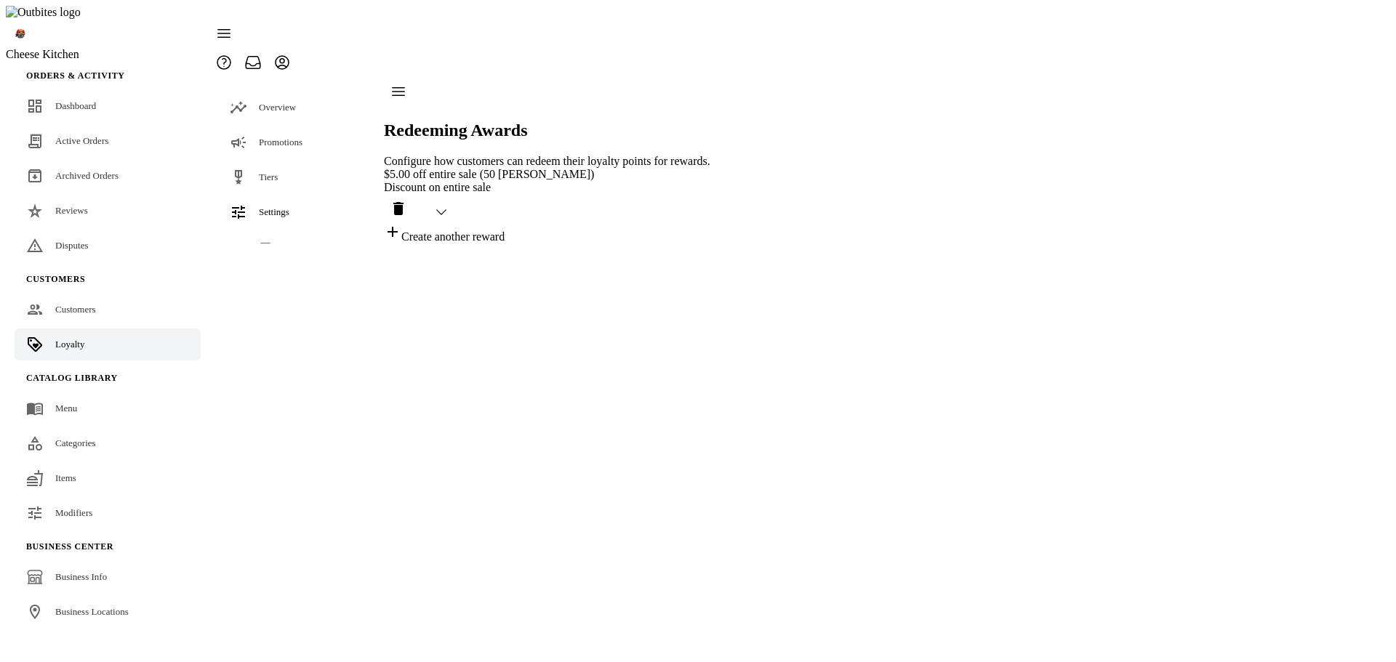
click at [644, 181] on div "Discount on entire sale" at bounding box center [547, 187] width 326 height 13
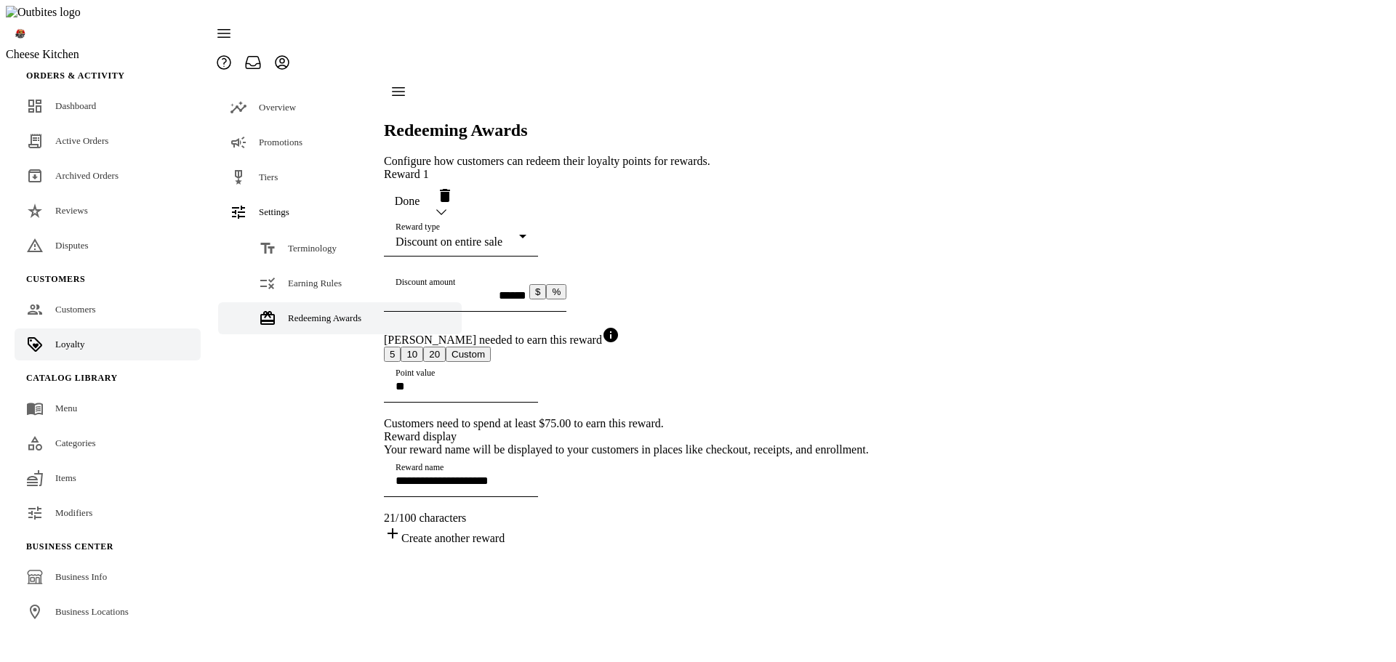
click at [430, 184] on span "button" at bounding box center [407, 201] width 47 height 35
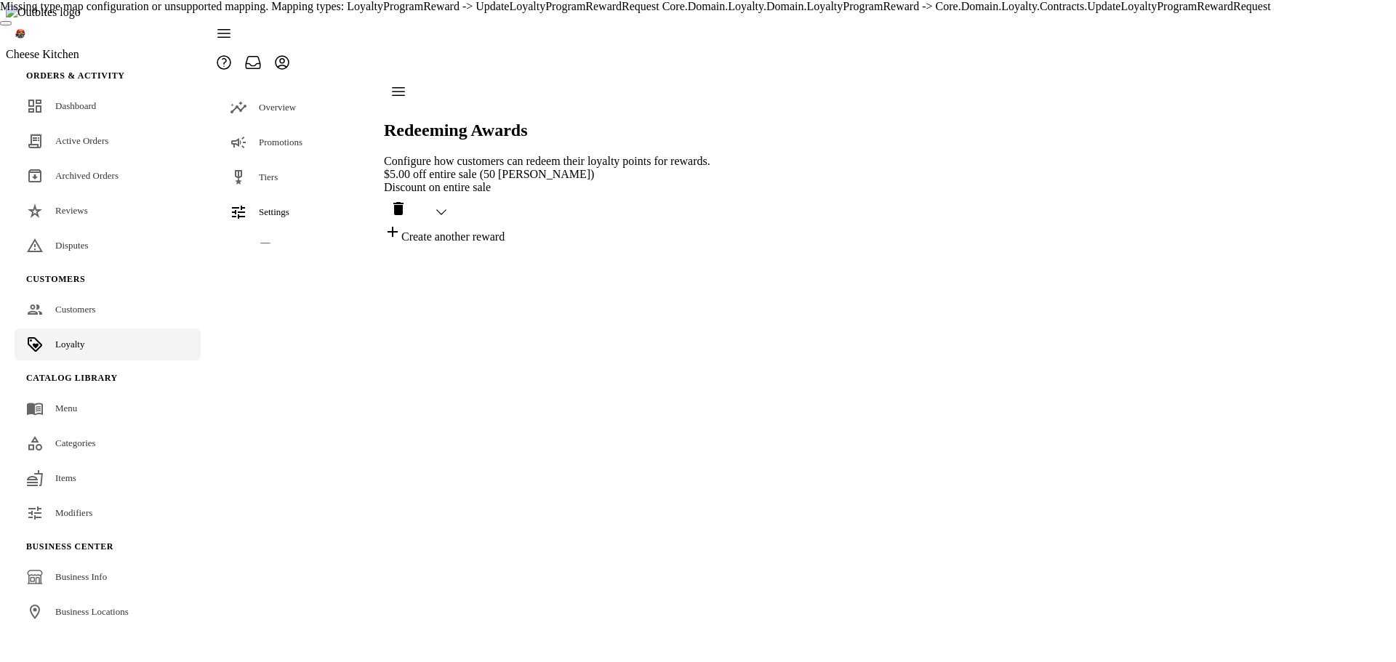
click at [655, 13] on div "Missing type map configuration or unsupported mapping. Mapping types: LoyaltyPr…" at bounding box center [698, 6] width 1396 height 13
copy div "LoyaltyProgramReward"
click at [661, 168] on div "$5.00 off entire sale (50 [PERSON_NAME])" at bounding box center [547, 174] width 326 height 13
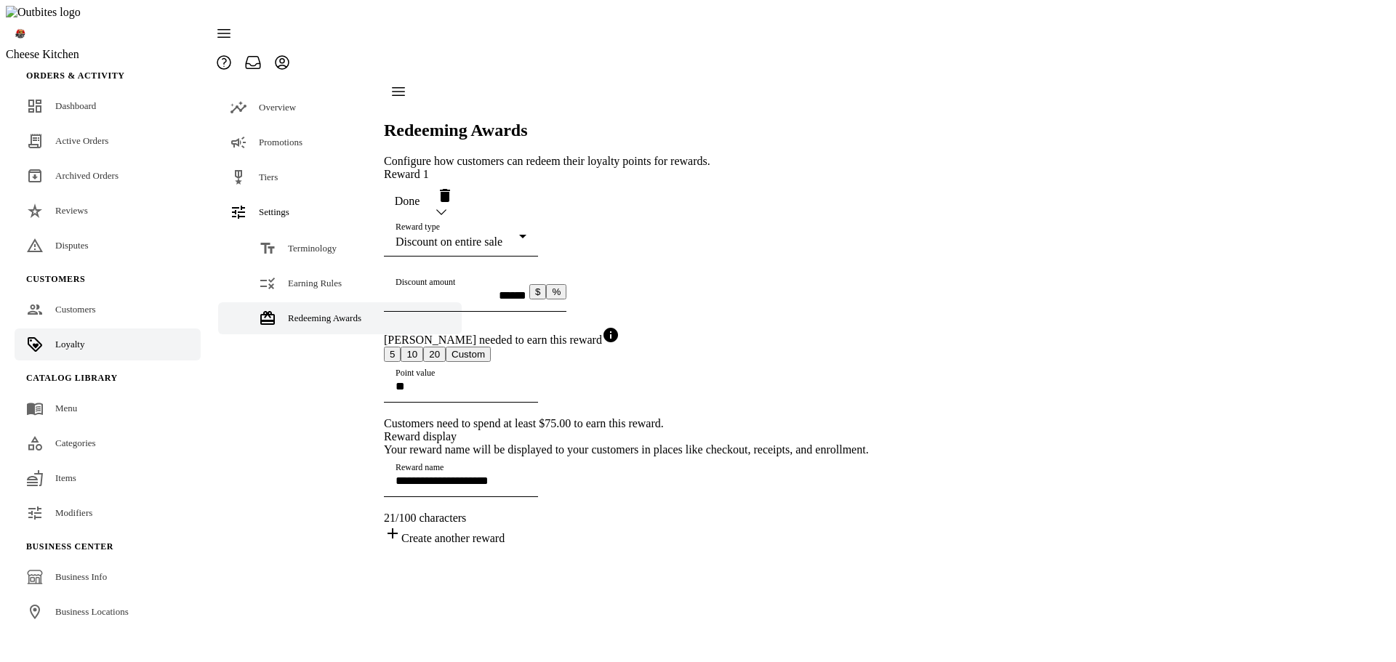
click at [420, 195] on span "Done" at bounding box center [407, 201] width 25 height 13
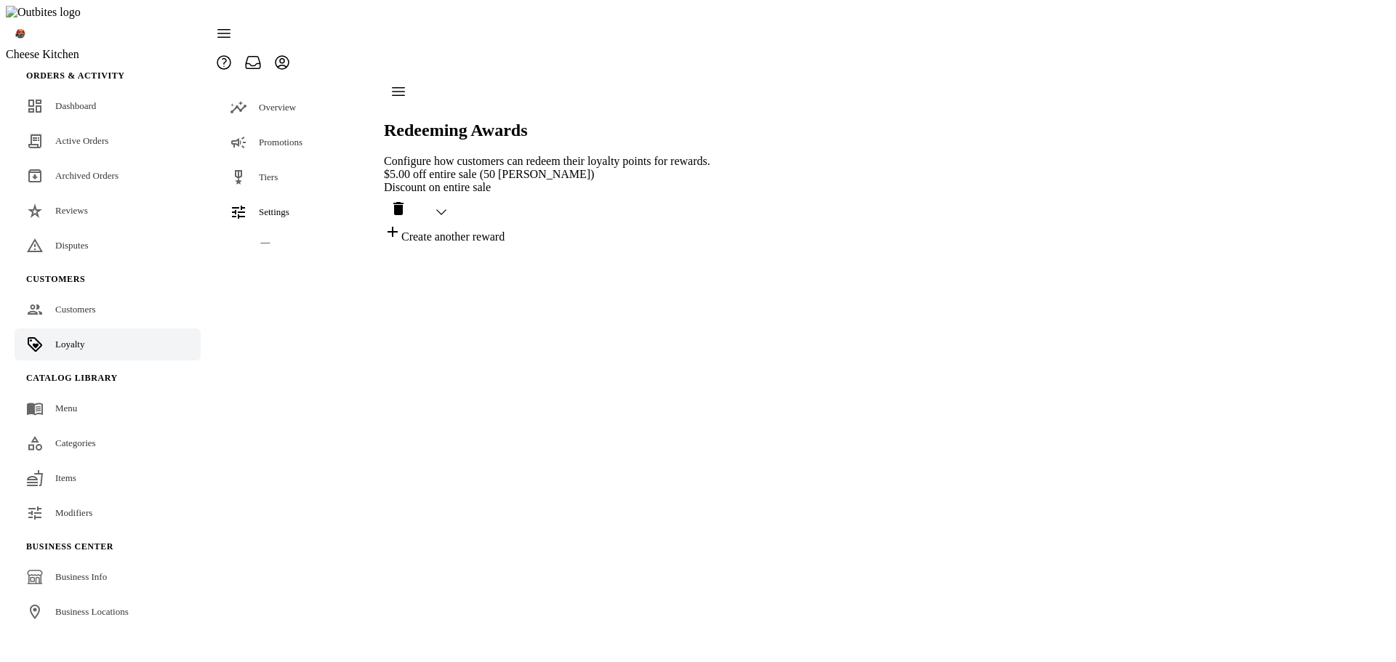
click at [660, 181] on div "Discount on entire sale" at bounding box center [547, 187] width 326 height 13
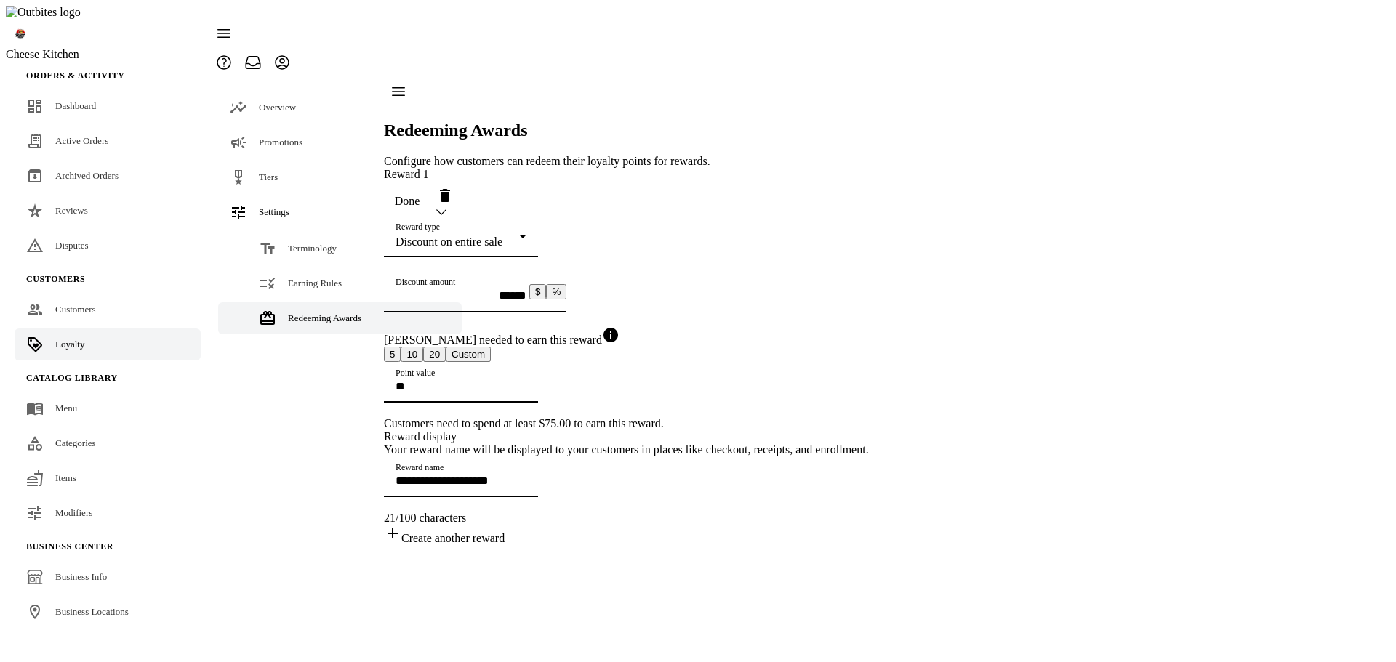
click at [476, 392] on input "**" at bounding box center [460, 386] width 131 height 12
type input "*"
type input "**"
click at [420, 195] on span "Done" at bounding box center [407, 201] width 25 height 13
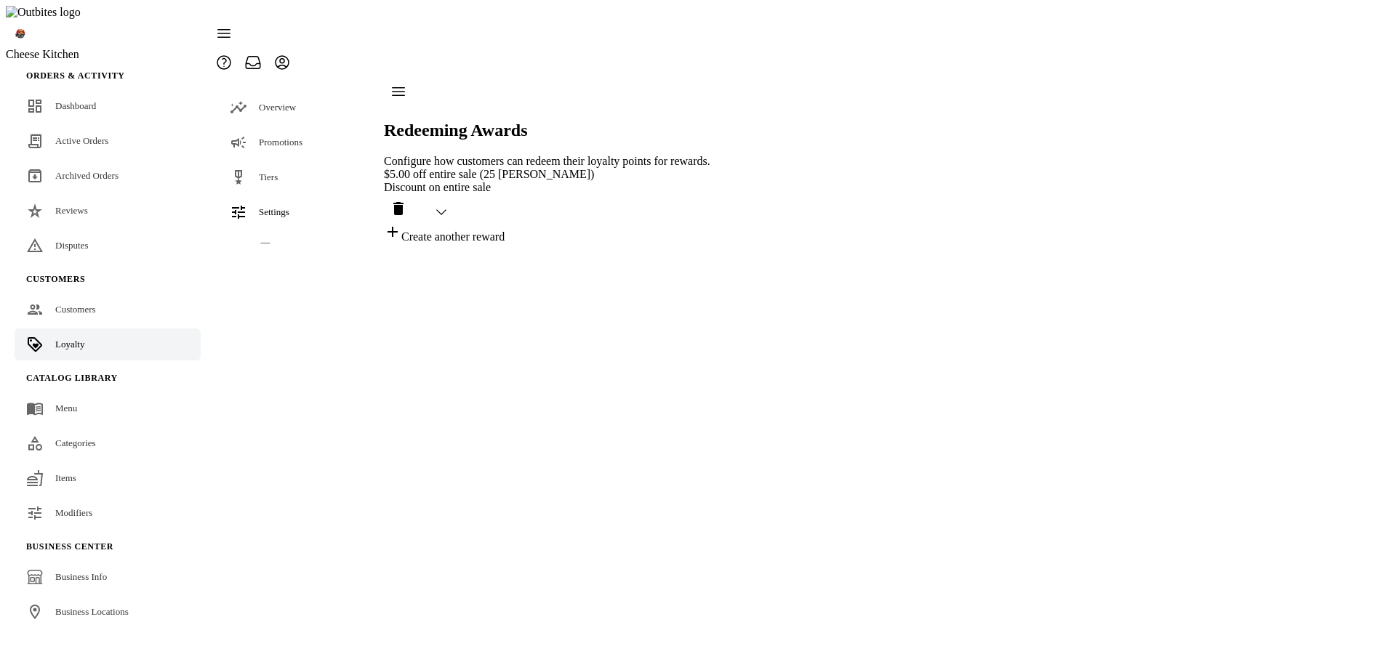
click at [500, 223] on div "Create another reward" at bounding box center [547, 233] width 326 height 20
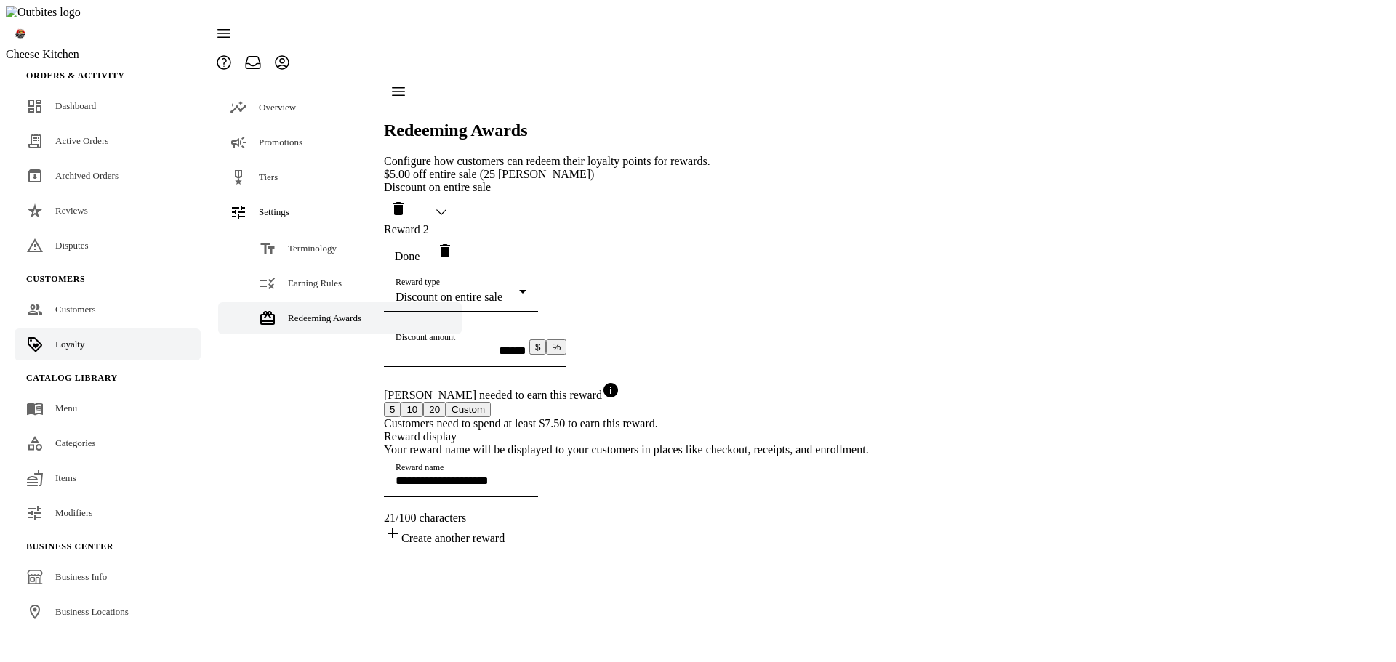
click at [423, 411] on button "10" at bounding box center [411, 409] width 23 height 15
click at [430, 239] on span "button" at bounding box center [407, 256] width 47 height 35
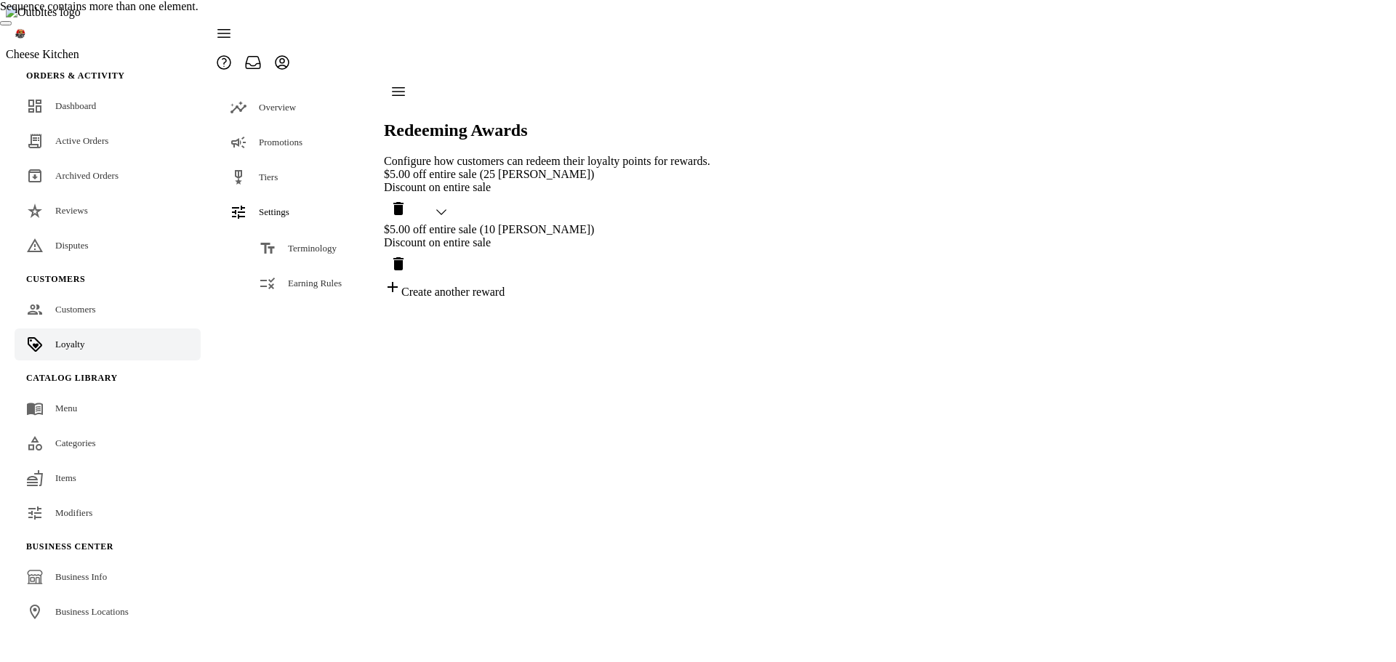
click at [403, 257] on icon "Delete reward" at bounding box center [398, 263] width 10 height 13
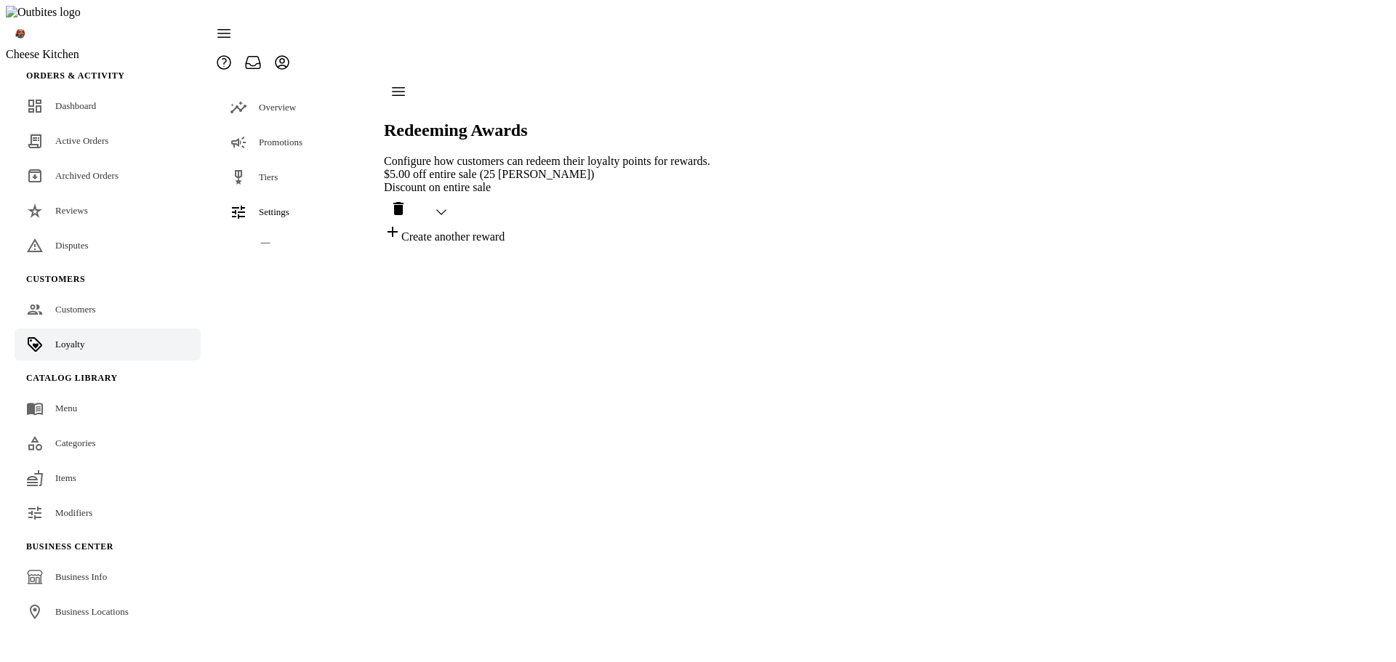
click at [478, 223] on div "Create another reward" at bounding box center [547, 233] width 326 height 20
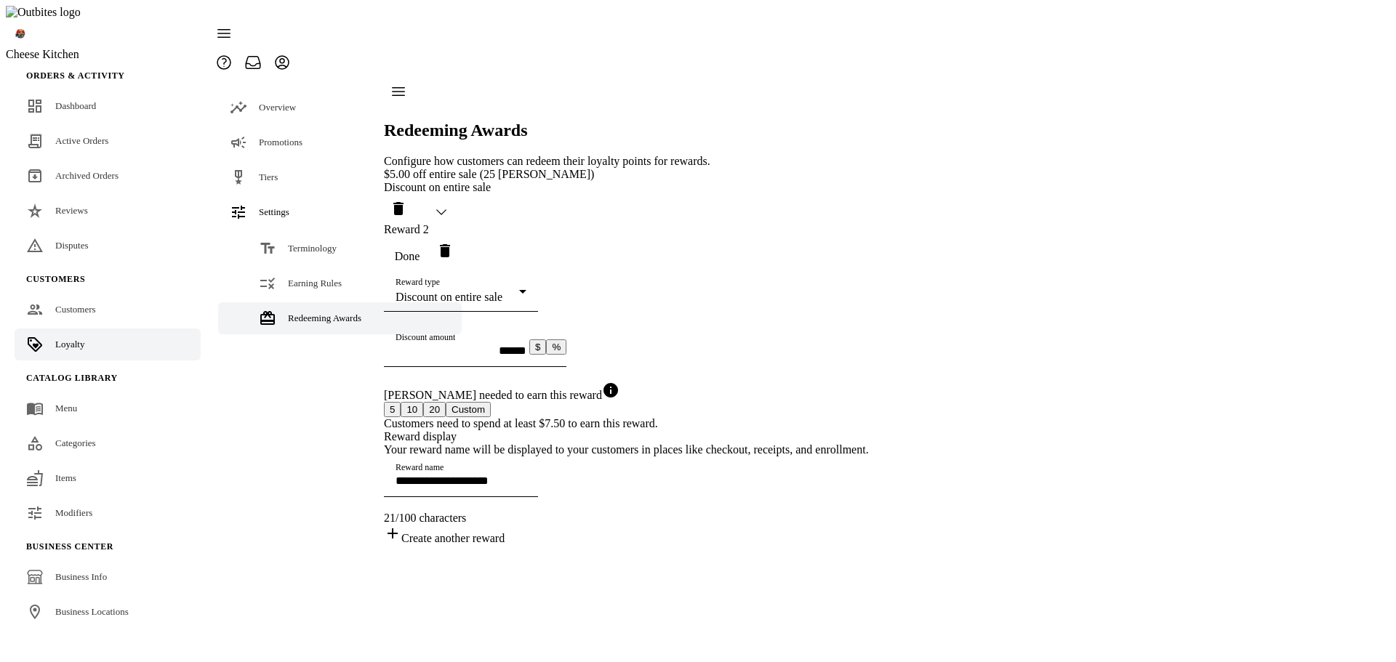
click at [462, 233] on span "Delete reward" at bounding box center [444, 250] width 35 height 35
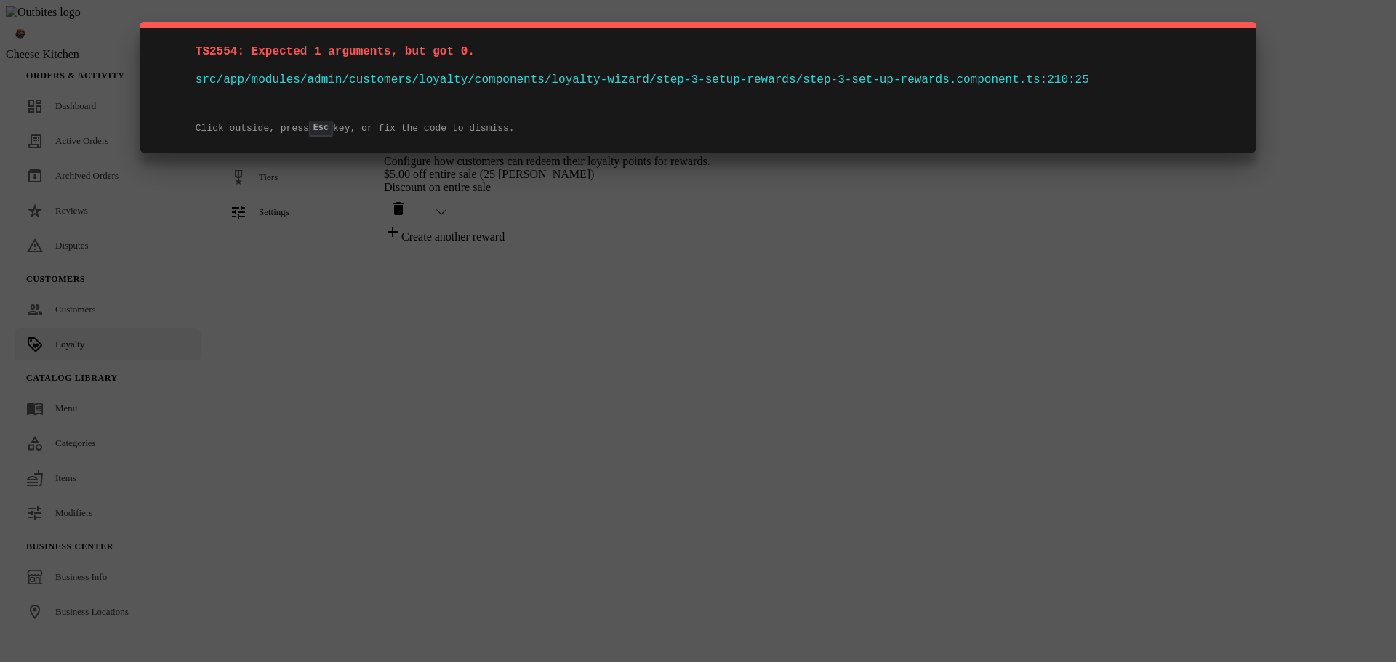
click at [1077, 363] on div "TS2554: Expected 1 arguments, but got 0. src /app/modules/admin/customers/loyal…" at bounding box center [698, 331] width 1396 height 662
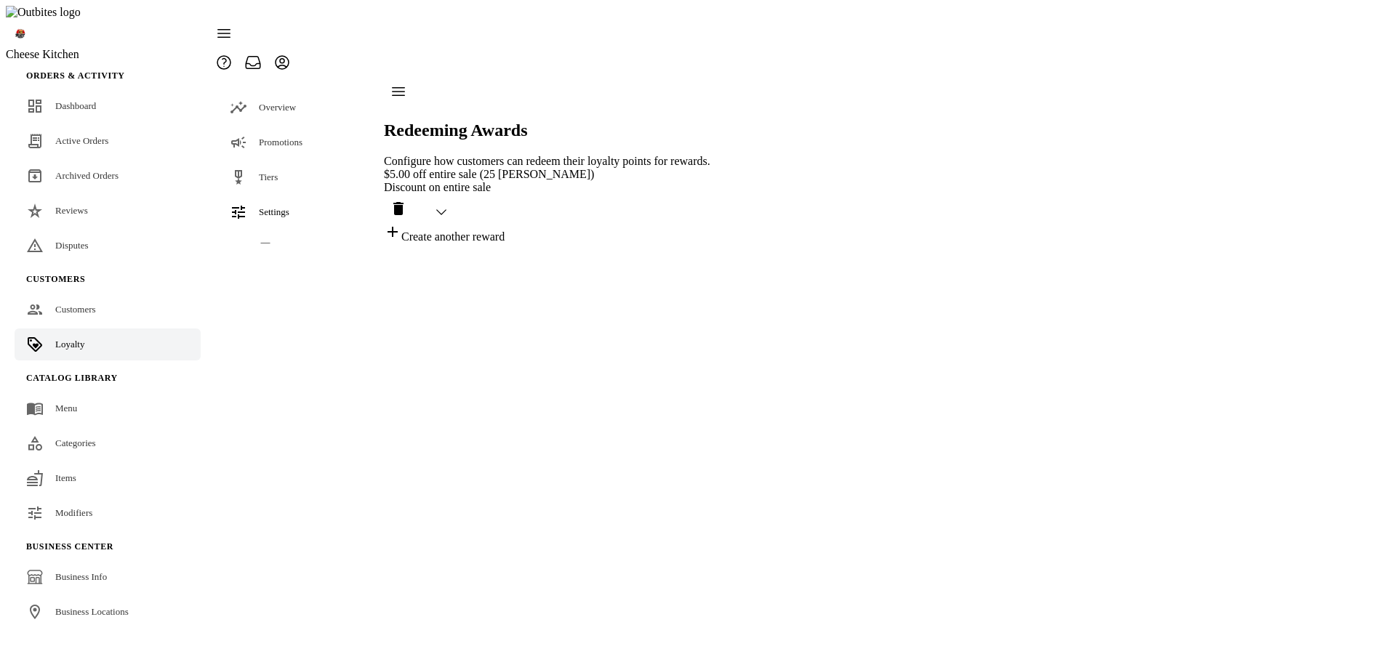
click at [710, 243] on div "Redeeming Awards Configure how customers can redeem their loyalty points for re…" at bounding box center [547, 160] width 326 height 166
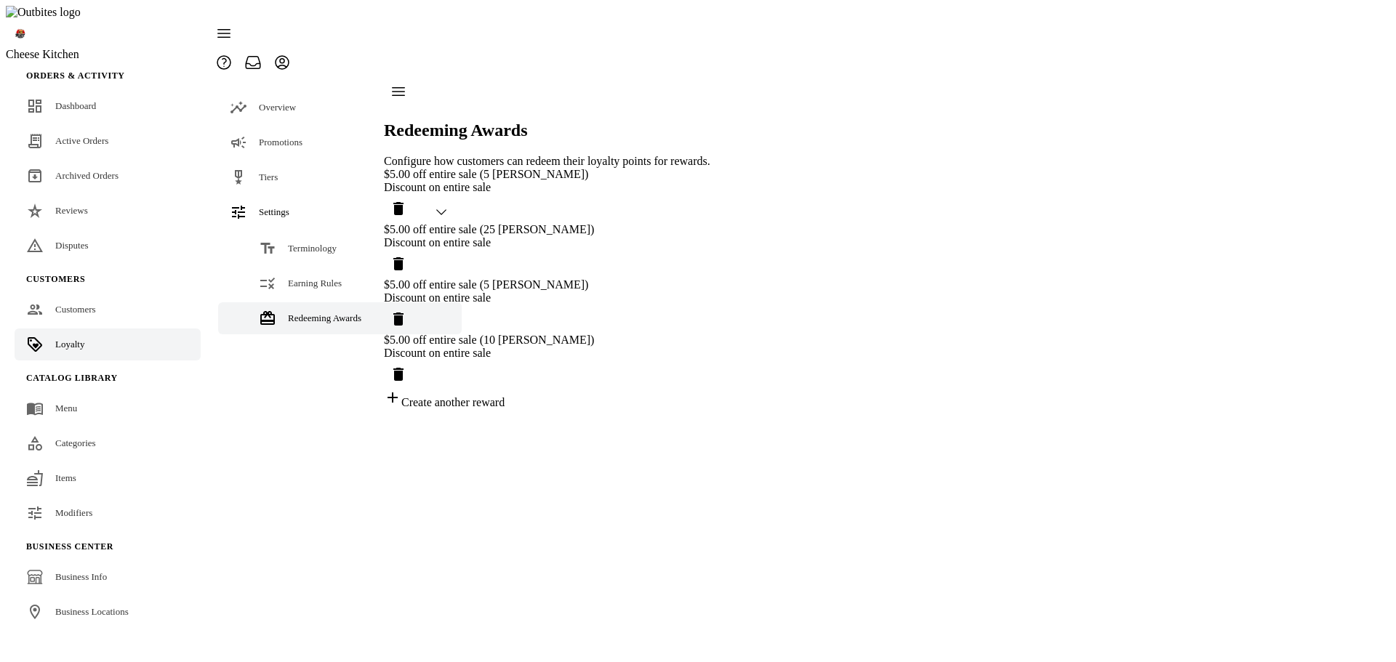
click at [403, 368] on icon "Delete reward" at bounding box center [398, 374] width 10 height 13
drag, startPoint x: 600, startPoint y: 23, endPoint x: 927, endPoint y: 48, distance: 327.3
click at [927, 13] on div "Http failure response for http://localhost:5329/api/LoyaltyProgramReward/Delete…" at bounding box center [698, 6] width 1396 height 13
click at [407, 366] on icon "Delete reward" at bounding box center [398, 374] width 17 height 17
click at [710, 259] on div "$5.00 off entire sale (5 Wingy Buck) Discount on entire sale $5.00 off entire s…" at bounding box center [547, 261] width 326 height 186
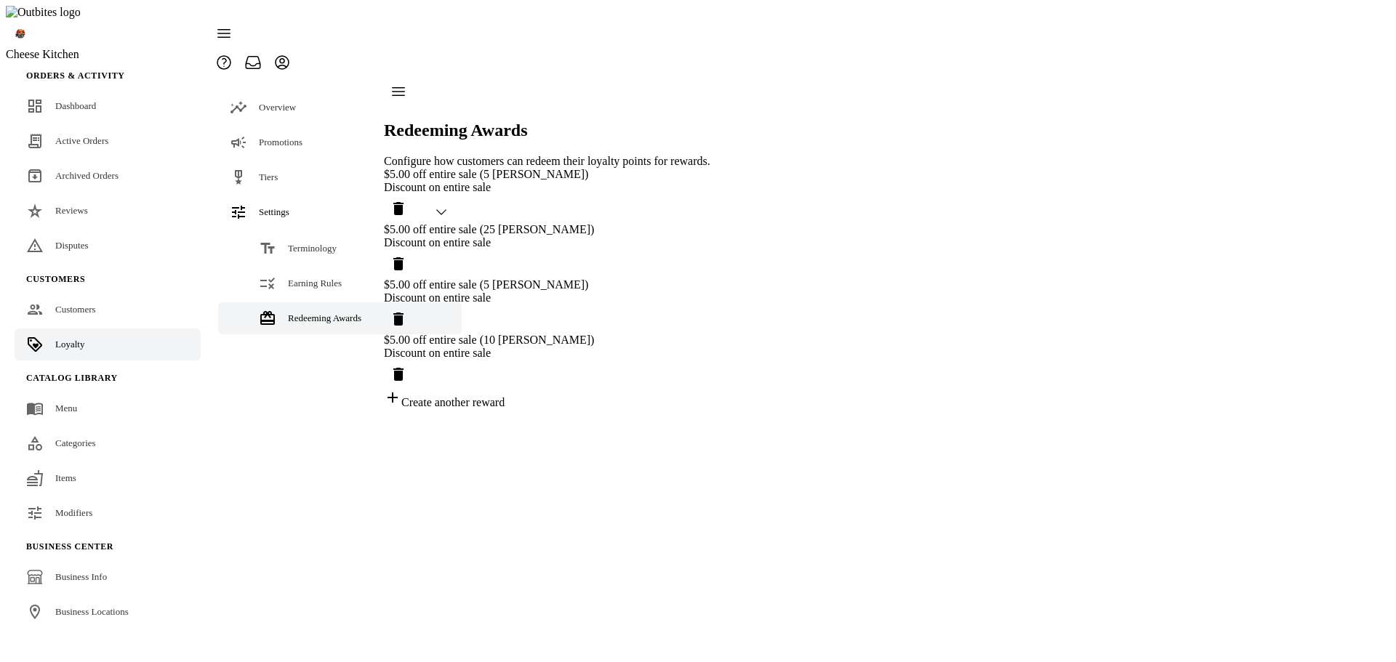
click at [416, 357] on span "Delete reward" at bounding box center [398, 374] width 35 height 35
click at [76, 205] on span "Reviews" at bounding box center [71, 210] width 33 height 11
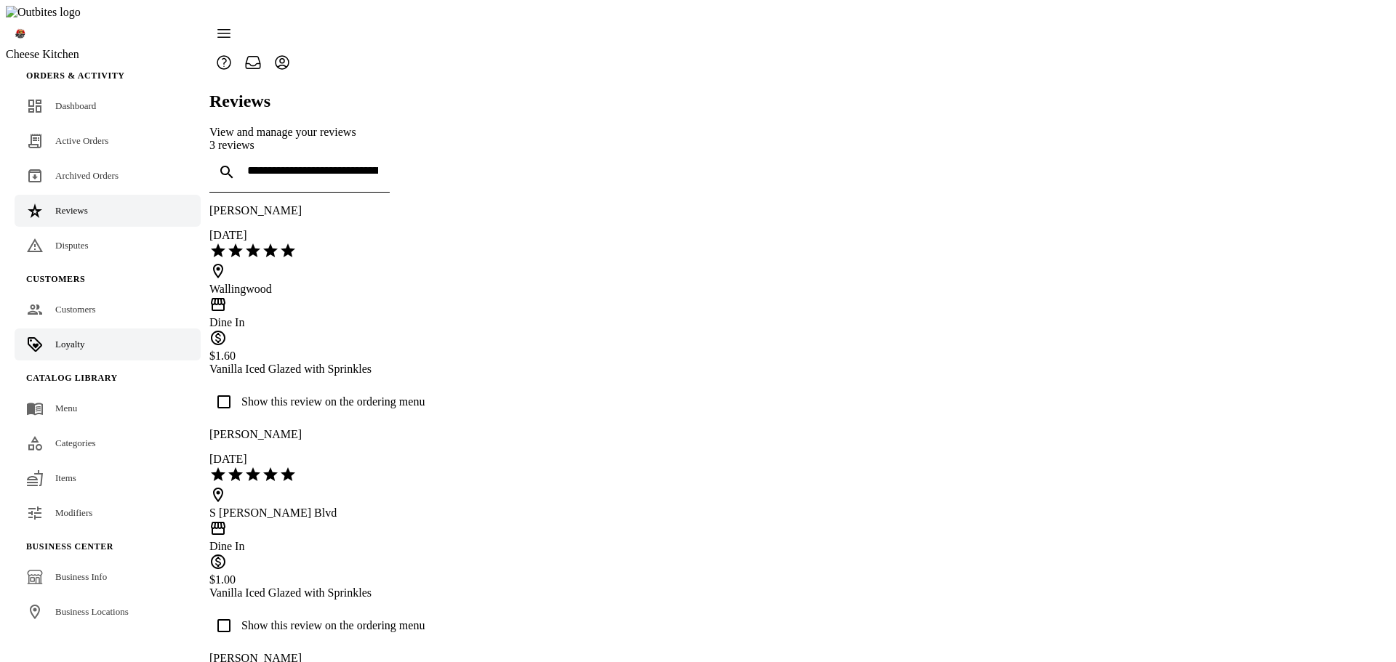
click at [67, 339] on span "Loyalty" at bounding box center [69, 344] width 29 height 11
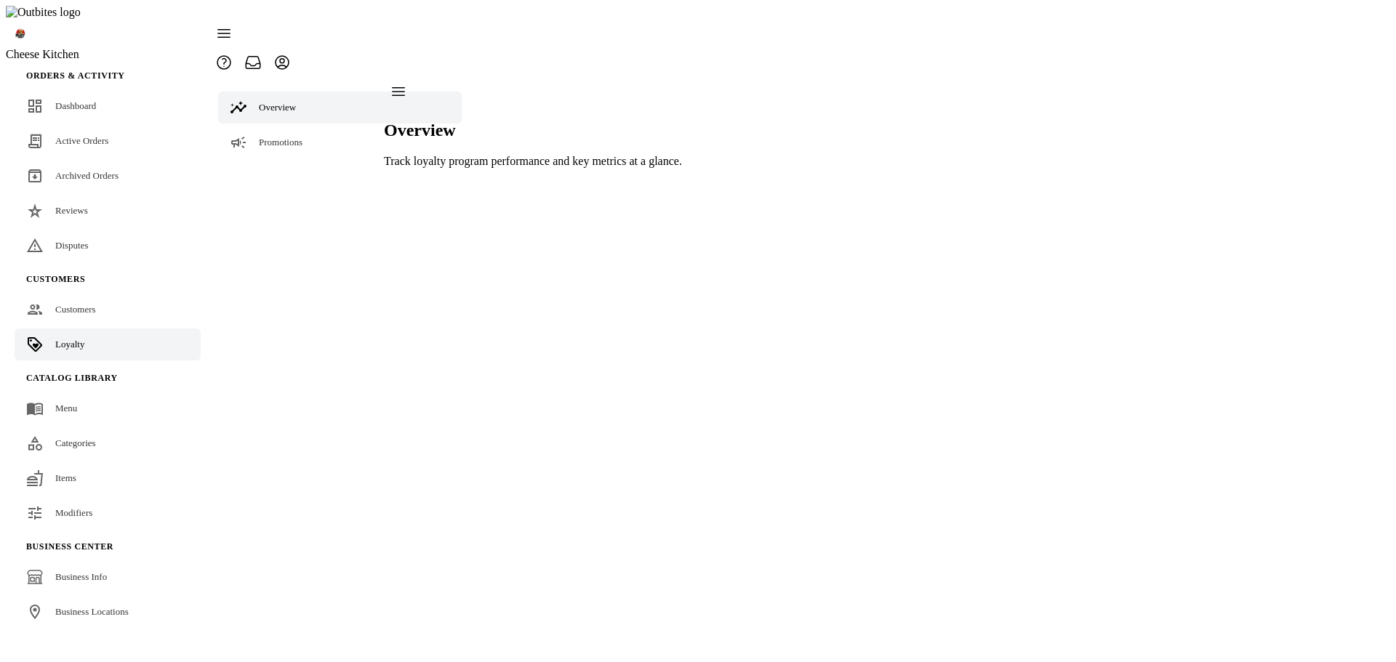
click at [292, 196] on div "Settings" at bounding box center [339, 212] width 243 height 32
click at [290, 311] on div "Redeeming Awards" at bounding box center [324, 318] width 73 height 15
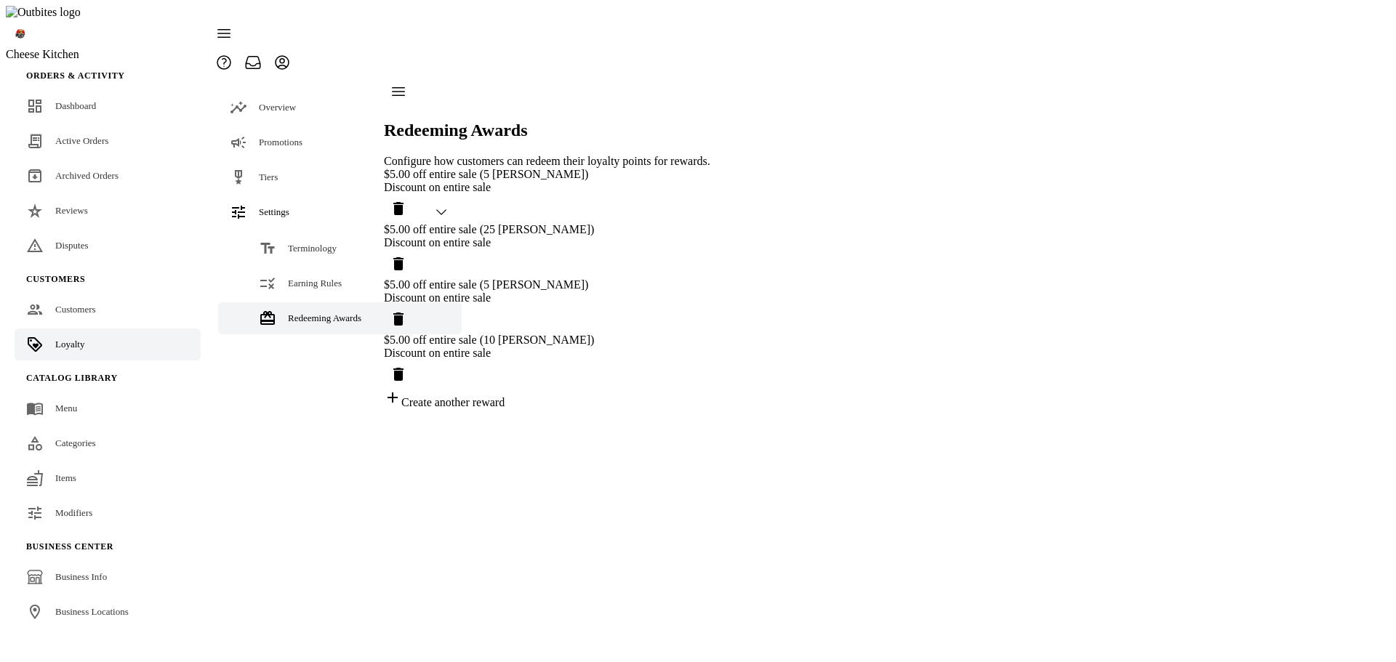
click at [403, 368] on icon "Delete reward" at bounding box center [398, 374] width 10 height 13
click at [84, 304] on span "Customers" at bounding box center [75, 309] width 41 height 11
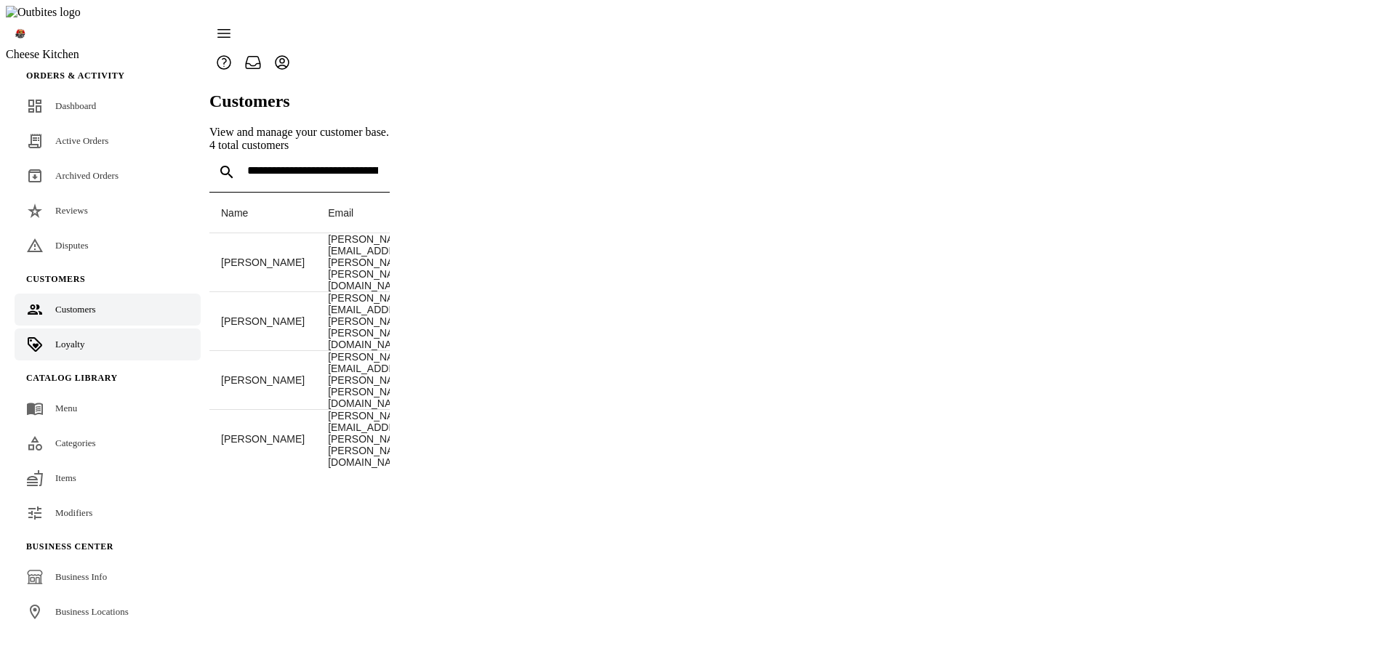
click at [66, 339] on span "Loyalty" at bounding box center [69, 344] width 29 height 11
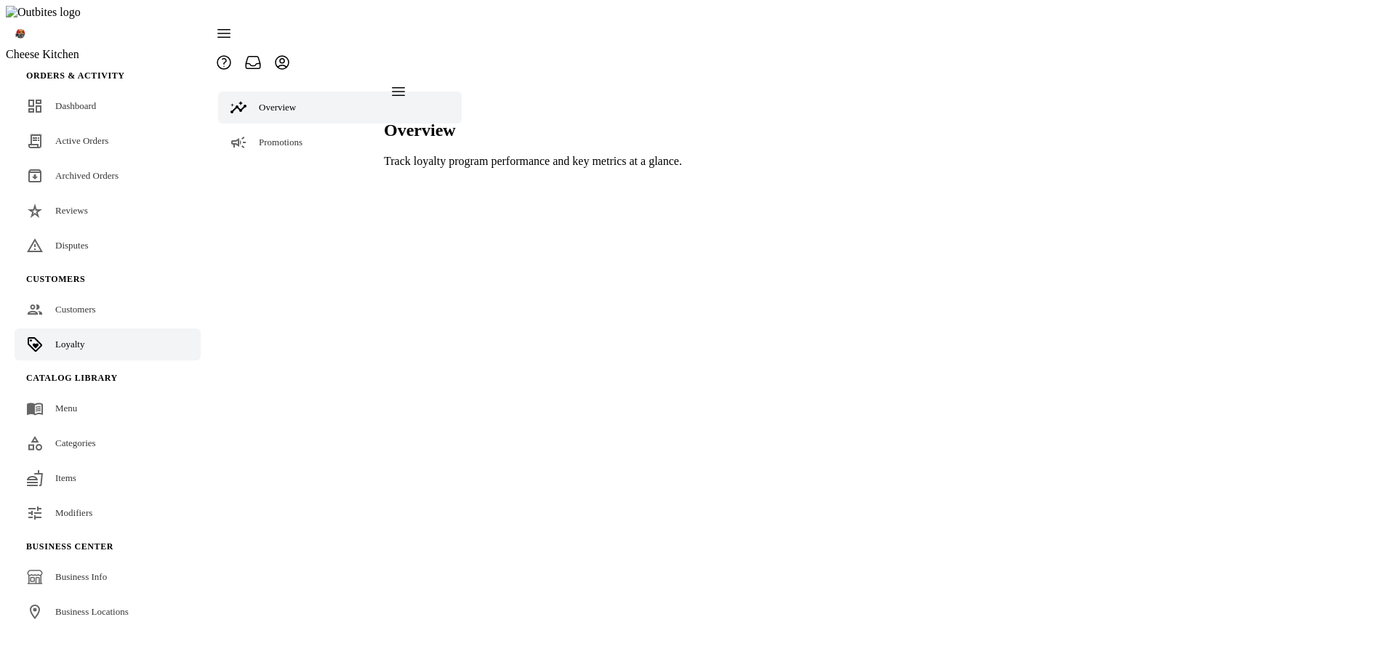
click at [267, 206] on span "Settings" at bounding box center [274, 211] width 31 height 11
click at [288, 313] on span "Redeeming Awards" at bounding box center [324, 318] width 73 height 11
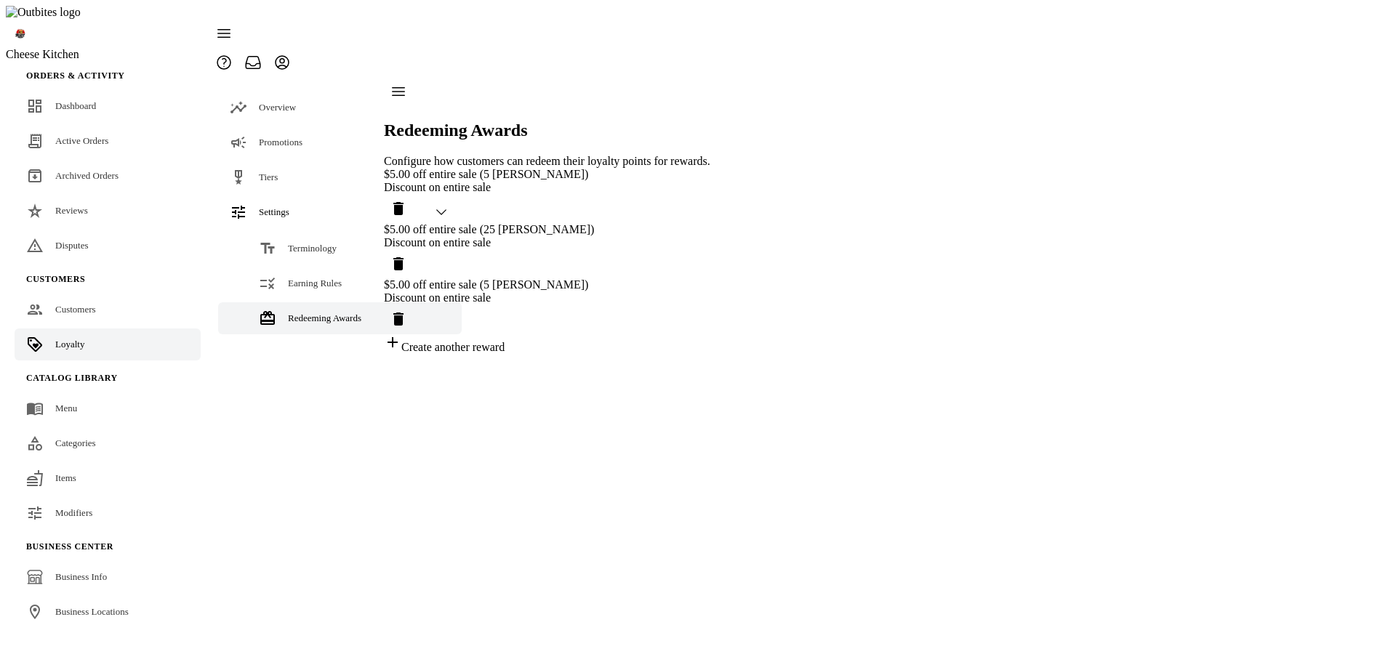
click at [407, 310] on icon "Delete reward" at bounding box center [398, 318] width 17 height 17
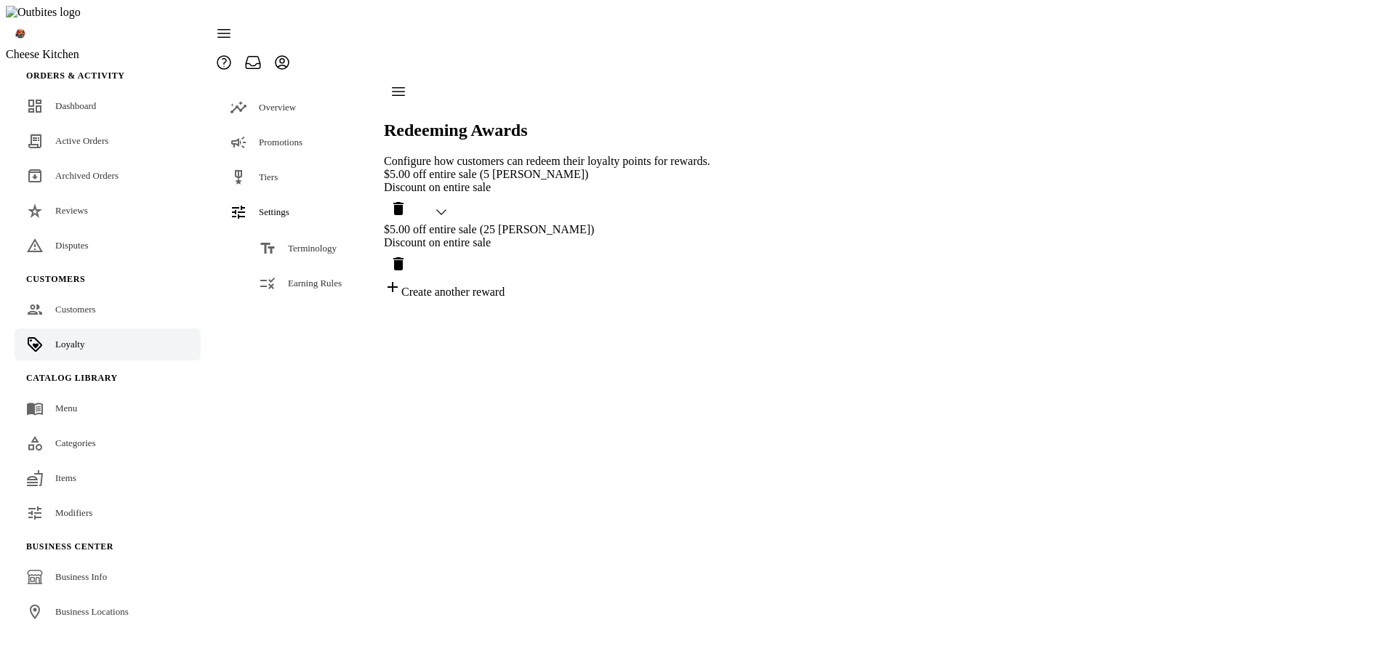
drag, startPoint x: 777, startPoint y: 209, endPoint x: 952, endPoint y: 273, distance: 186.5
click at [403, 257] on icon "Delete reward" at bounding box center [398, 263] width 10 height 13
click at [624, 243] on div "Redeeming Awards Configure how customers can redeem their loyalty points for re…" at bounding box center [547, 160] width 326 height 166
click at [474, 223] on div "Create another reward" at bounding box center [547, 233] width 326 height 20
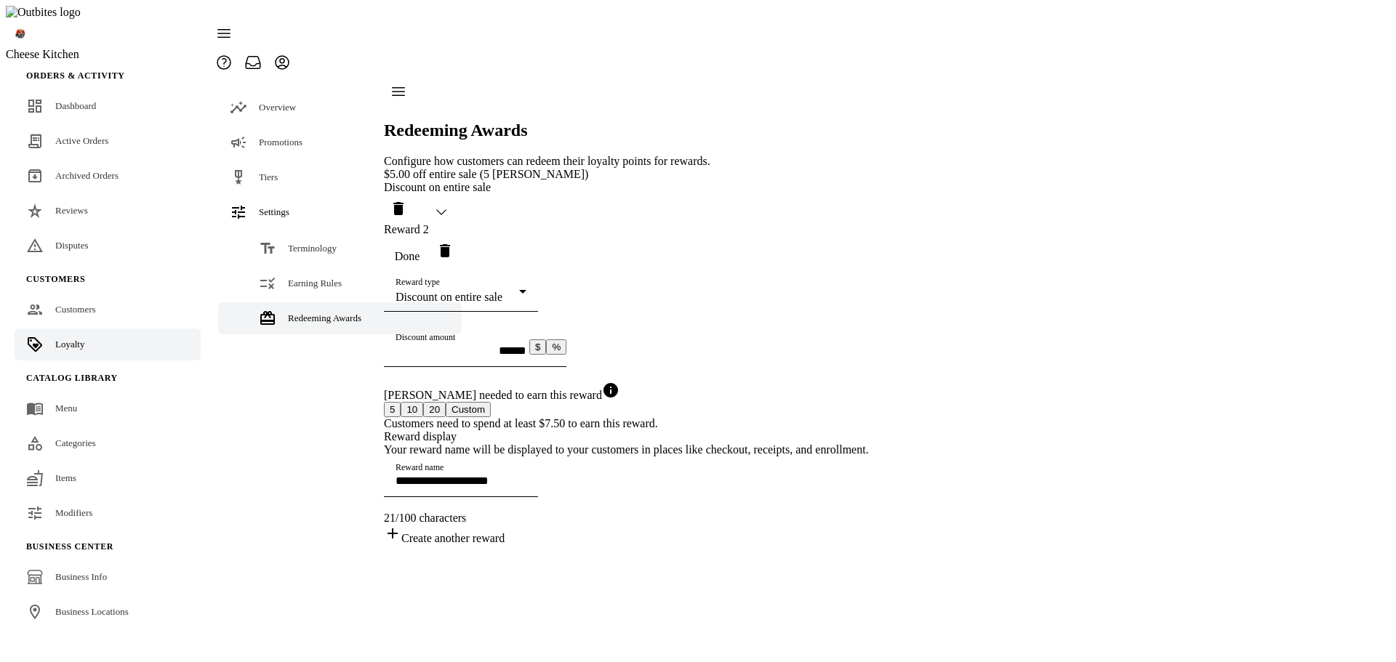
click at [430, 239] on span "button" at bounding box center [407, 256] width 47 height 35
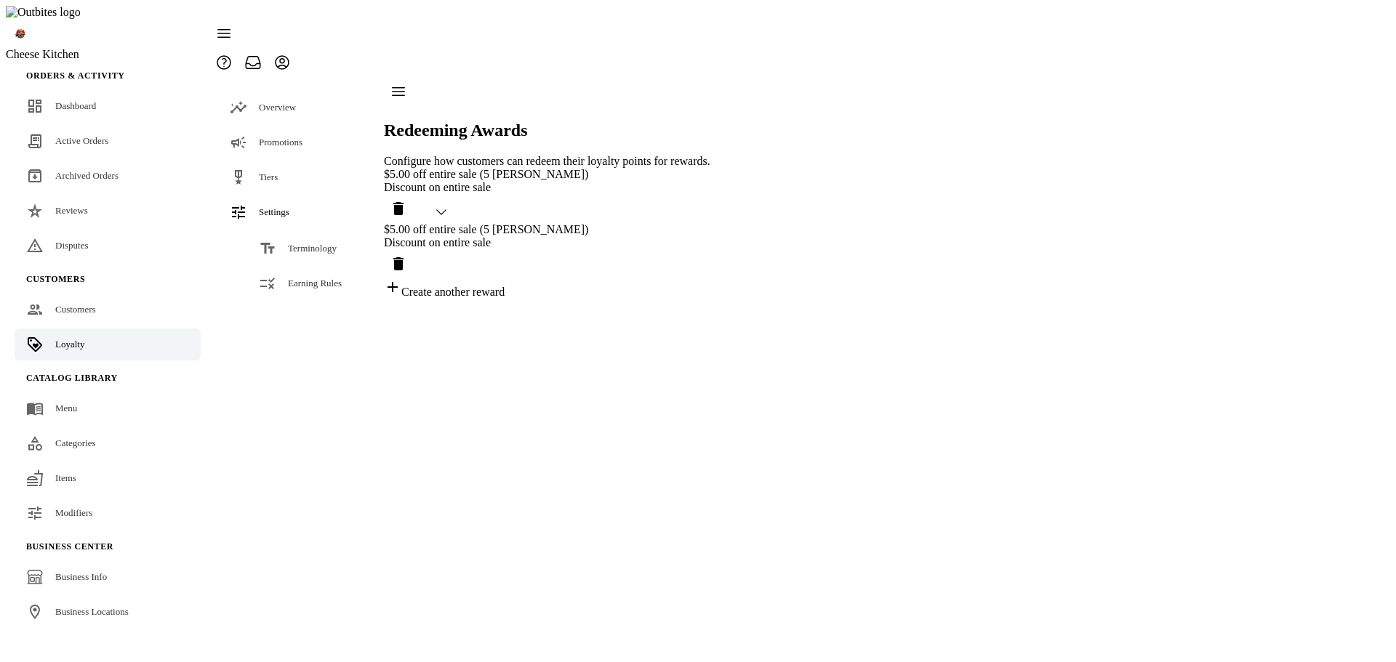
click at [710, 299] on div "Redeeming Awards Configure how customers can redeem their loyalty points for re…" at bounding box center [547, 188] width 326 height 222
click at [632, 181] on div "Discount on entire sale" at bounding box center [547, 187] width 326 height 13
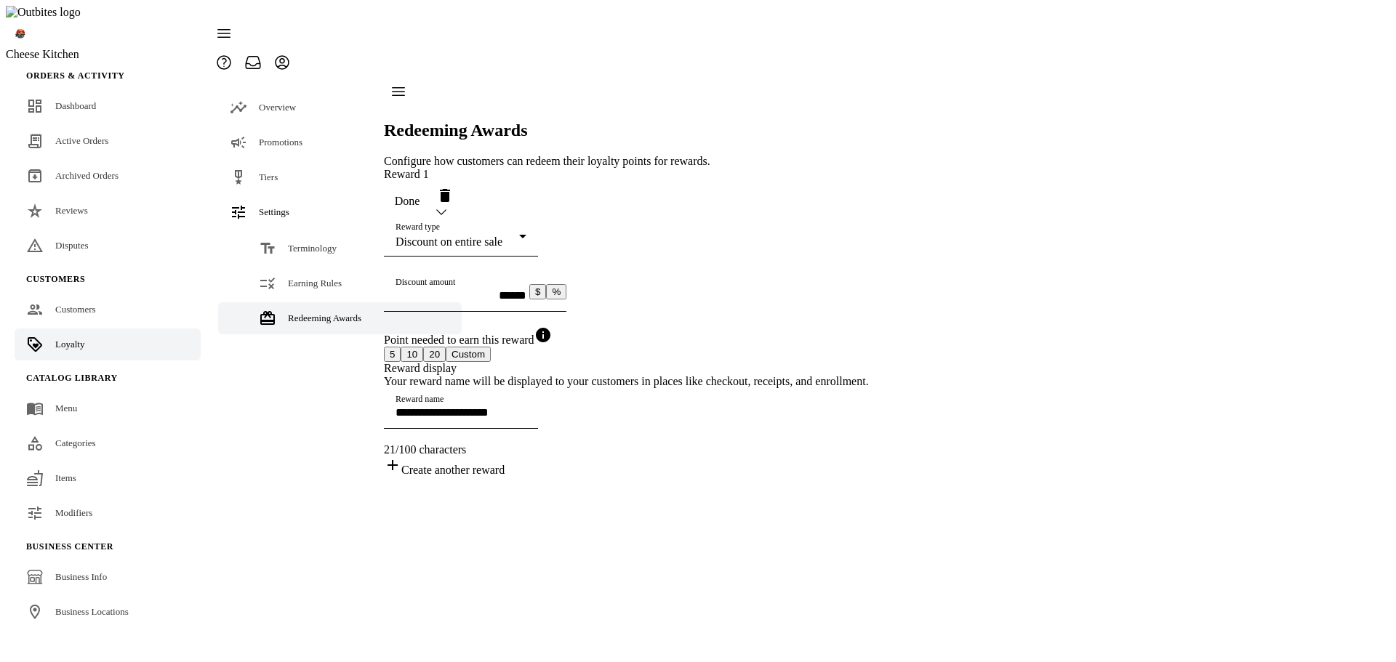
click at [430, 184] on span "button" at bounding box center [407, 201] width 47 height 35
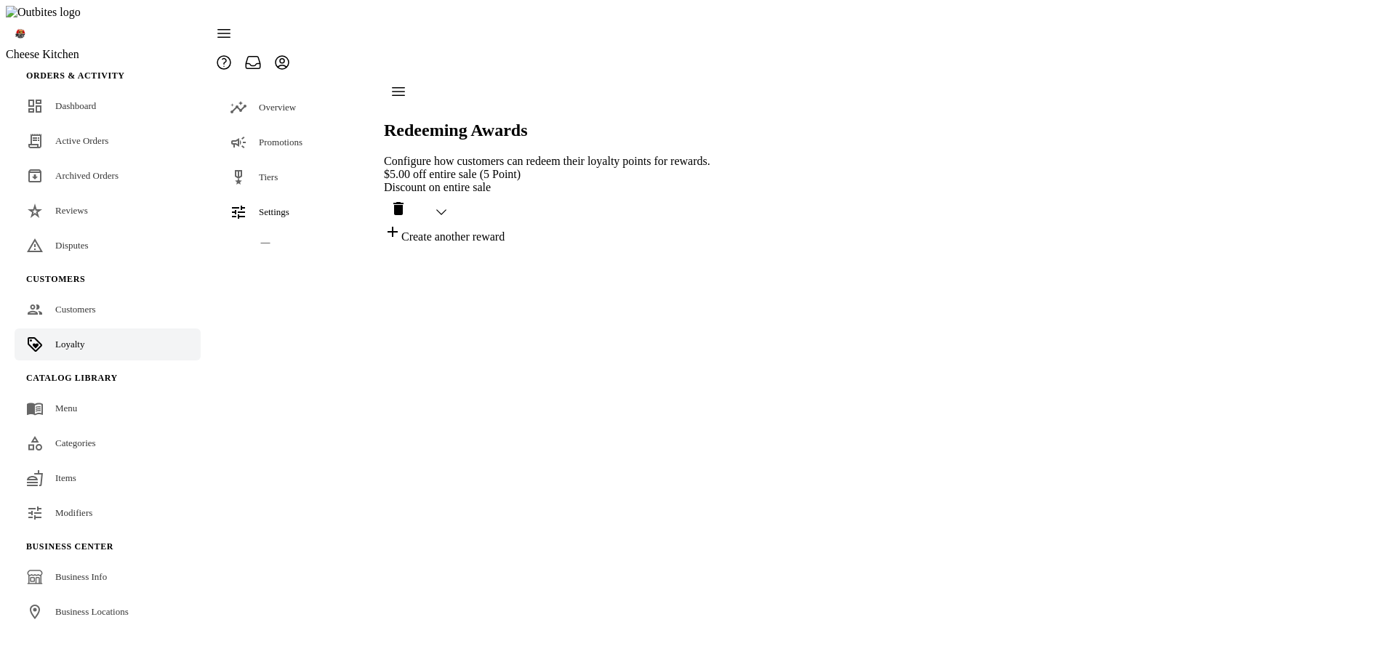
click at [468, 223] on div "Create another reward" at bounding box center [547, 233] width 326 height 20
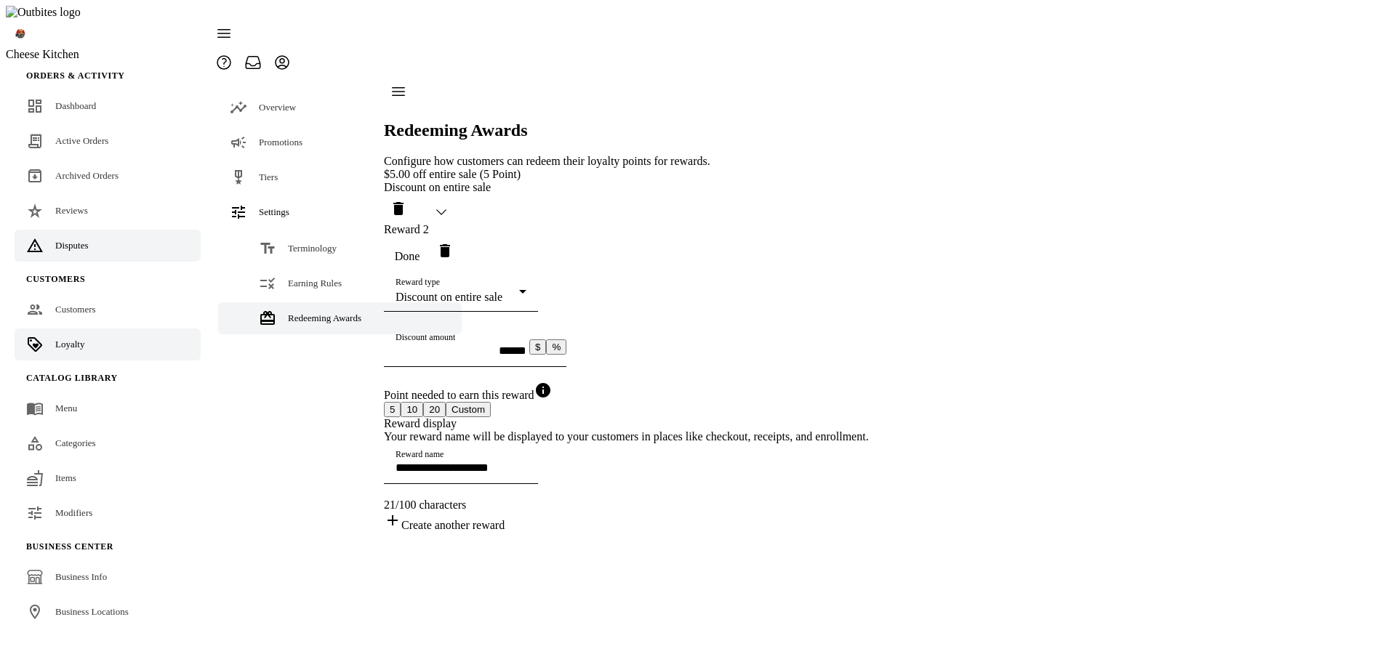
click at [78, 238] on div "Disputes" at bounding box center [71, 245] width 33 height 15
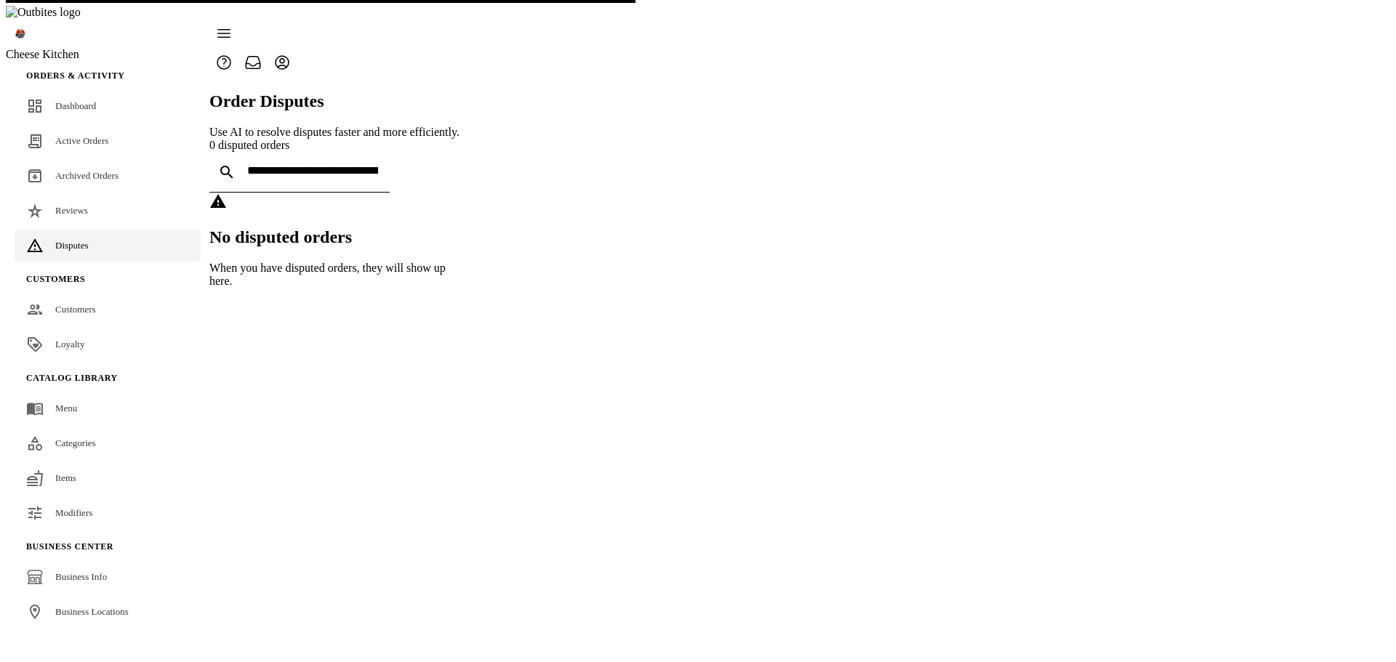
click at [68, 339] on span "Loyalty" at bounding box center [69, 344] width 29 height 11
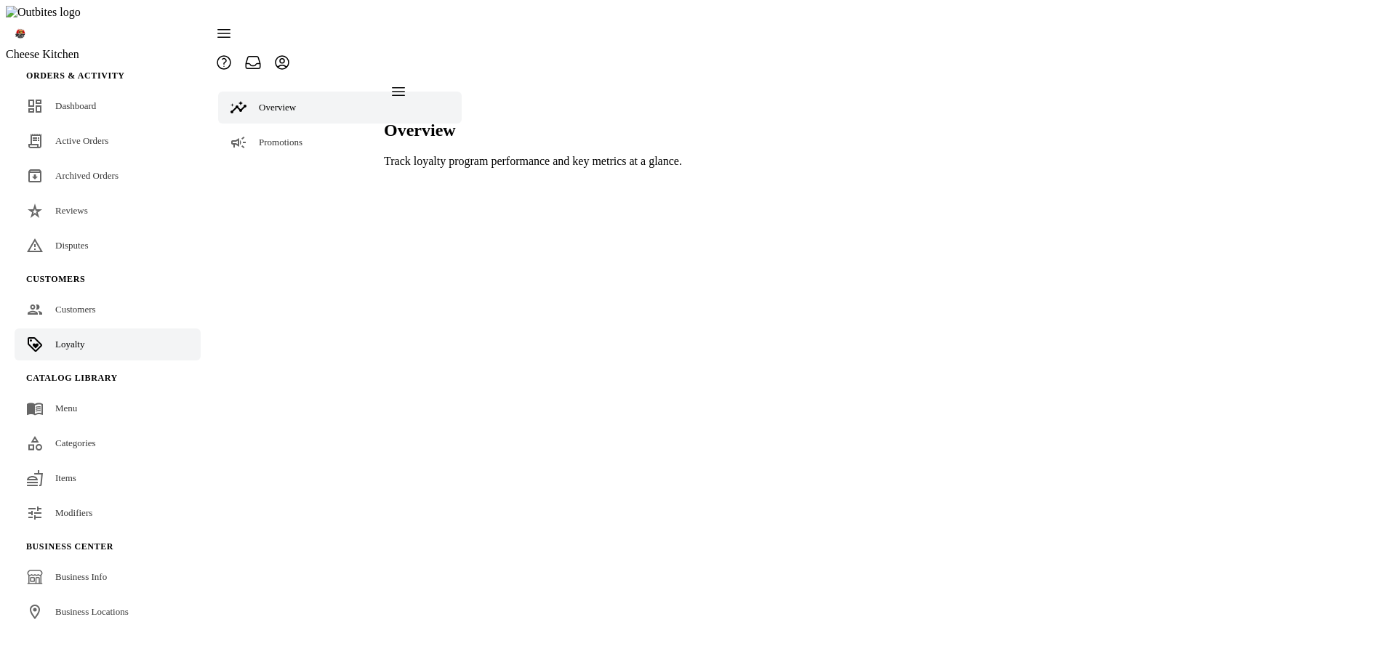
click at [289, 206] on span "Settings" at bounding box center [274, 211] width 31 height 11
click at [294, 311] on div "Redeeming Awards" at bounding box center [324, 318] width 73 height 15
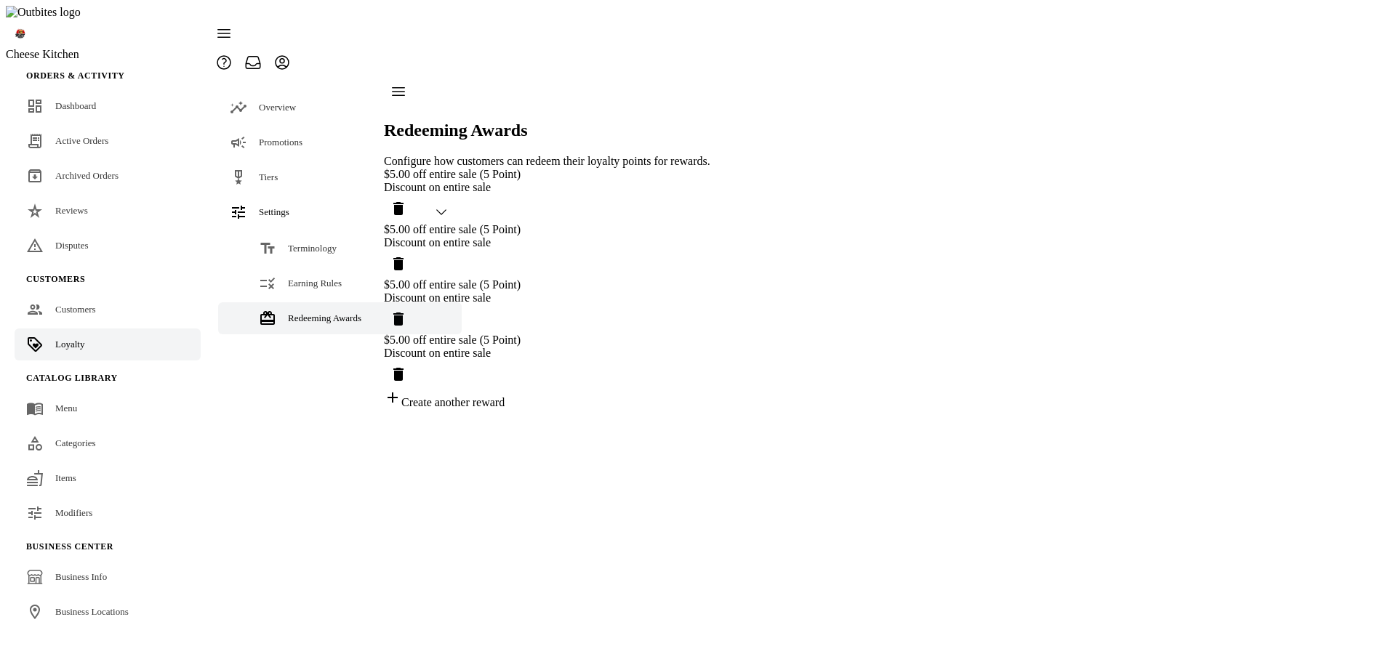
click at [407, 366] on icon "Delete reward" at bounding box center [398, 374] width 17 height 17
click at [403, 313] on icon "Delete reward" at bounding box center [398, 319] width 10 height 13
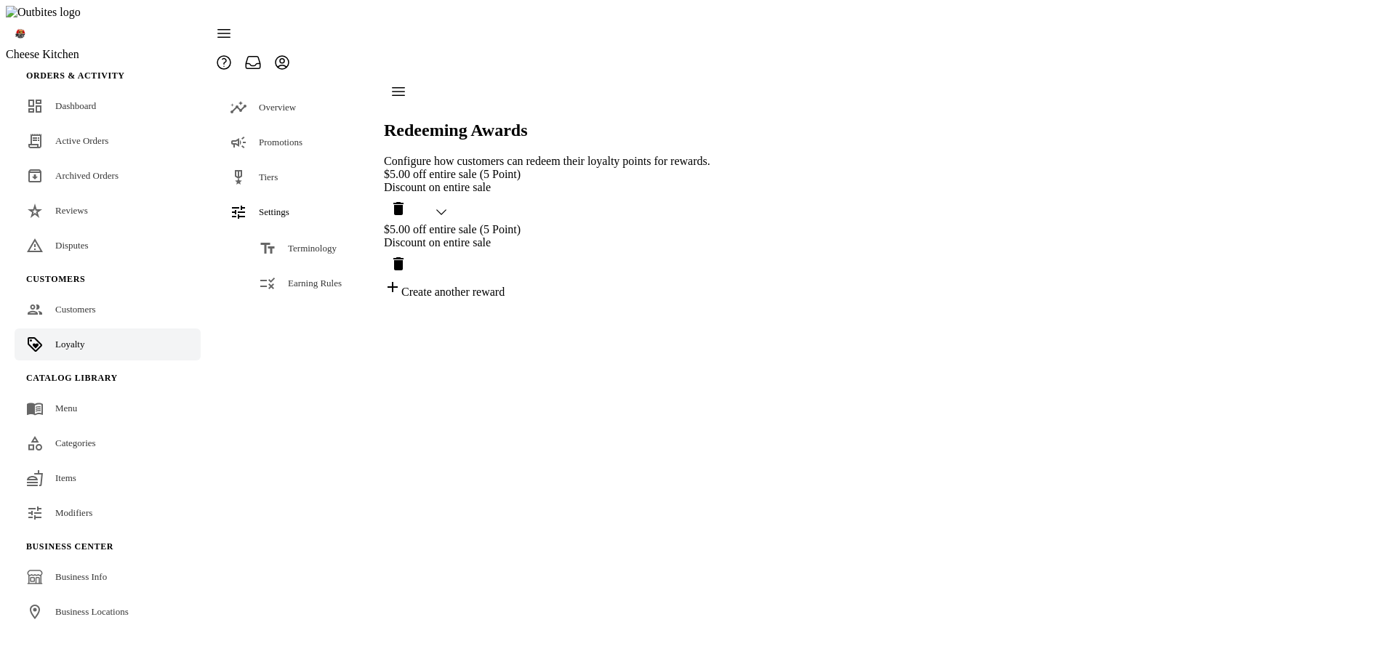
click at [403, 257] on icon "Delete reward" at bounding box center [398, 263] width 10 height 13
click at [710, 210] on div "Redeeming Awards Configure how customers can redeem their loyalty points for re…" at bounding box center [547, 160] width 326 height 166
click at [622, 181] on div "Discount on entire sale" at bounding box center [547, 187] width 326 height 13
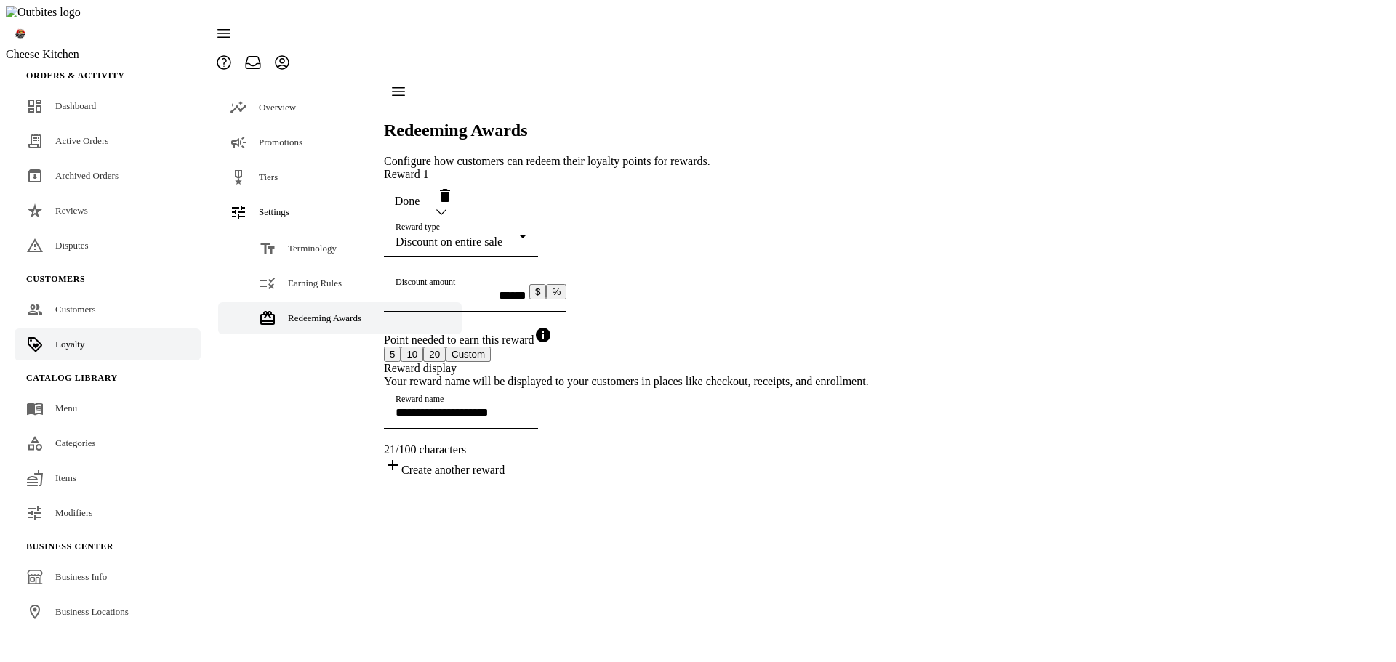
click at [420, 195] on span "Done" at bounding box center [407, 201] width 25 height 13
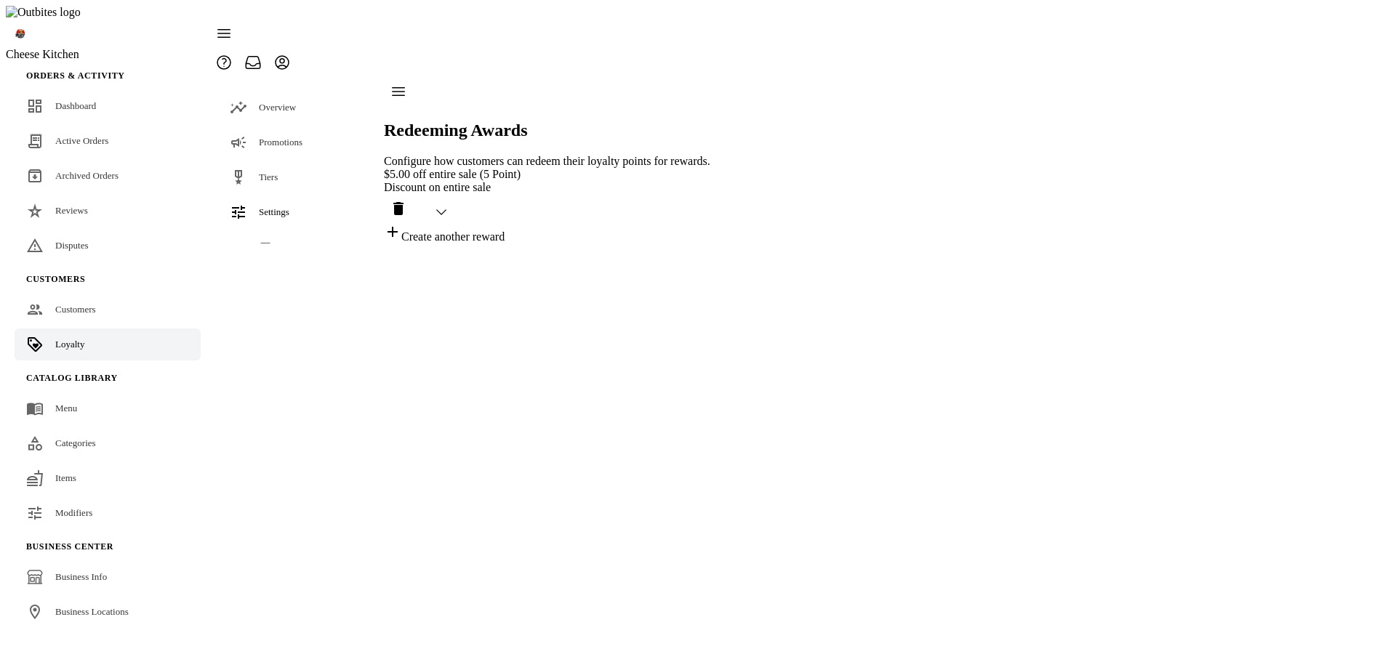
click at [684, 181] on div "Discount on entire sale" at bounding box center [547, 187] width 326 height 13
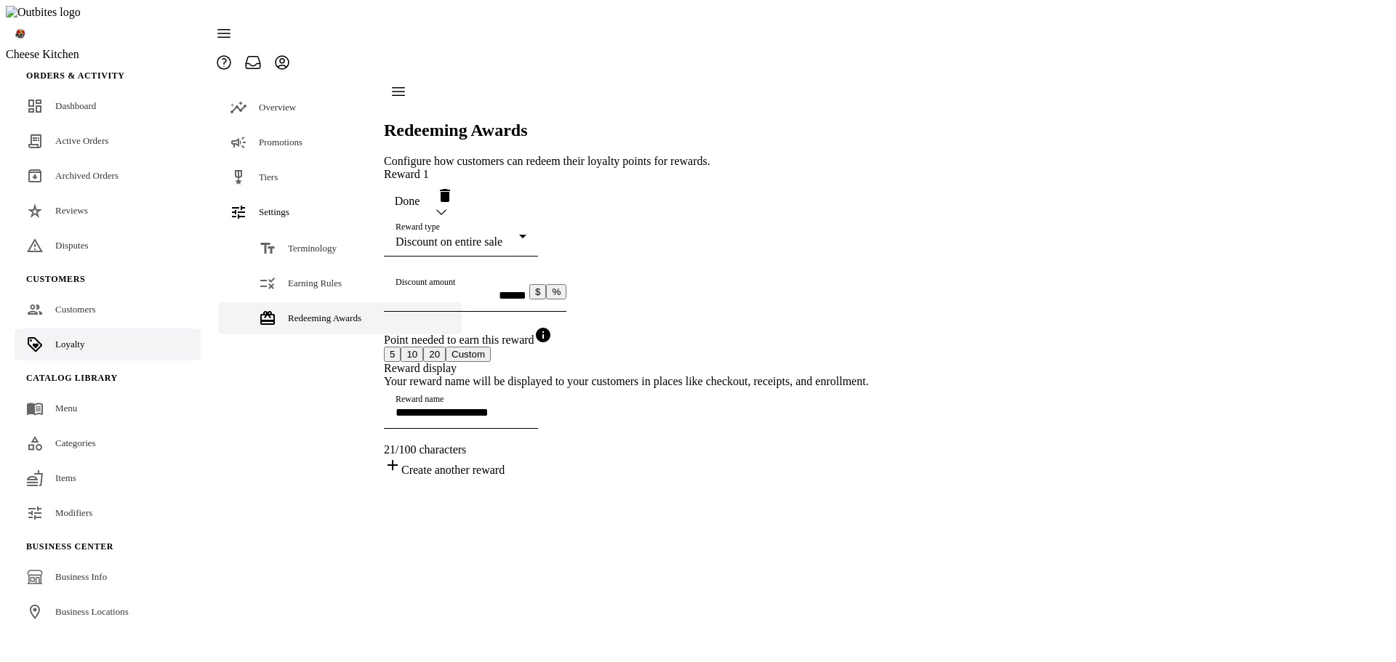
click at [518, 168] on div "Reward 1 Done" at bounding box center [626, 192] width 485 height 48
click at [430, 184] on span "button" at bounding box center [407, 201] width 47 height 35
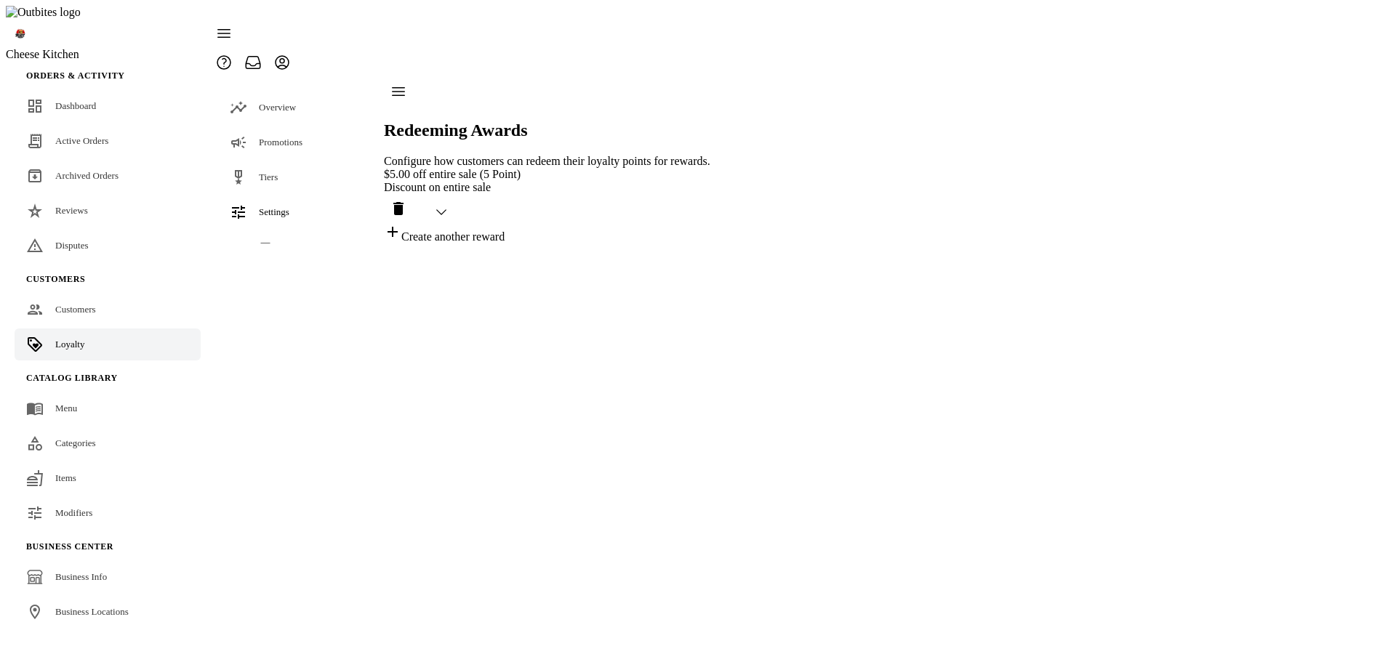
click at [635, 168] on div "$5.00 off entire sale (5 Point)" at bounding box center [547, 174] width 326 height 13
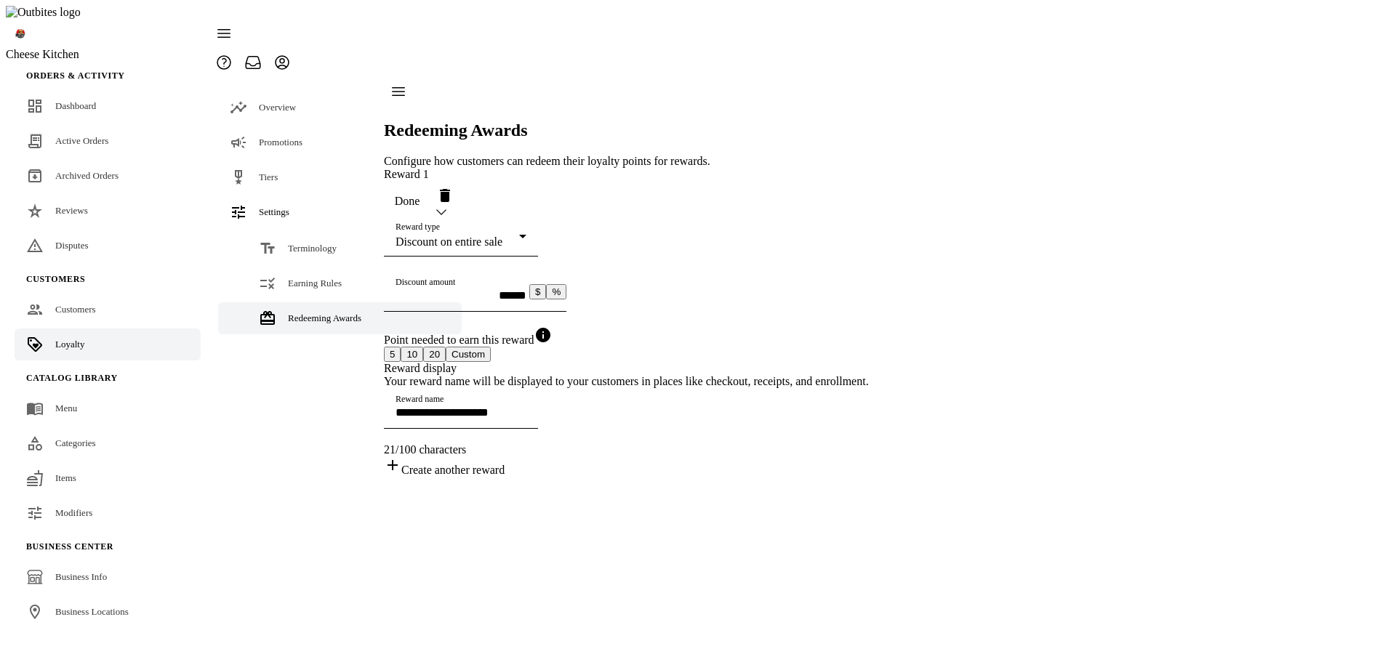
click at [430, 184] on span "button" at bounding box center [407, 201] width 47 height 35
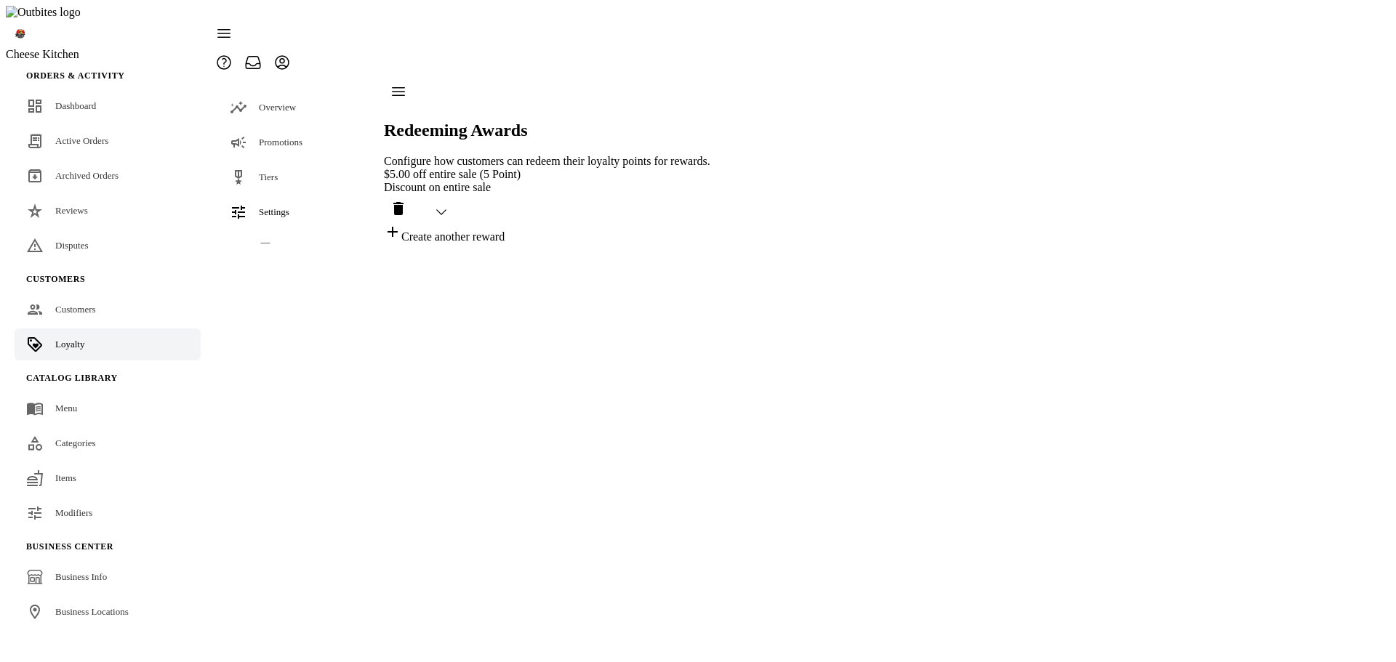
click at [643, 181] on div "Discount on entire sale" at bounding box center [547, 187] width 326 height 13
